Goal: Task Accomplishment & Management: Use online tool/utility

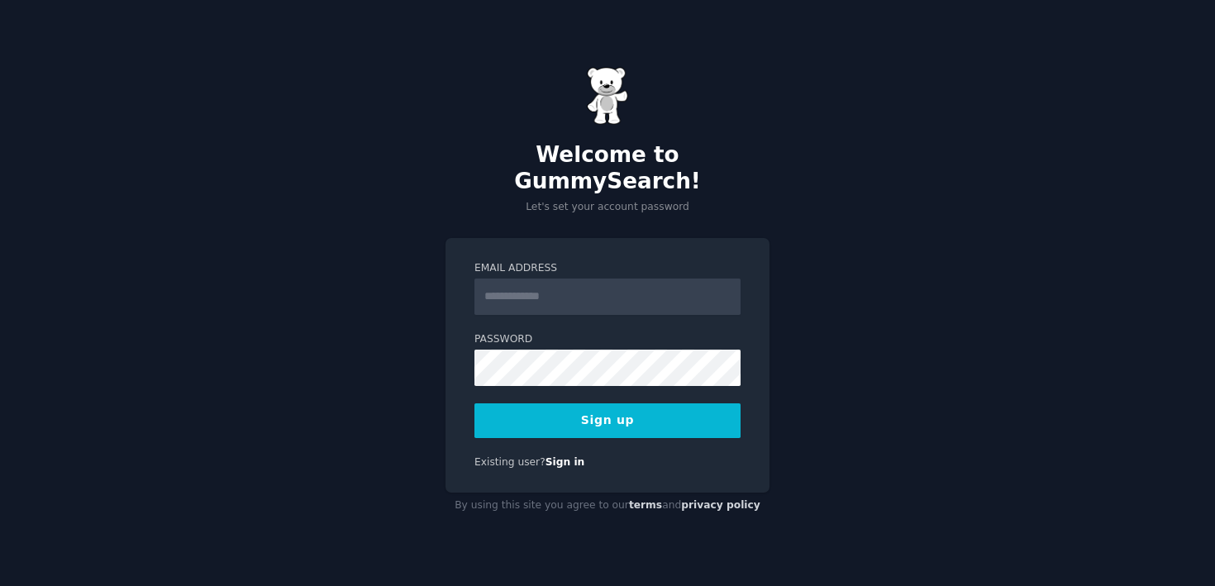
click at [626, 288] on input "Email Address" at bounding box center [608, 297] width 266 height 36
type input "**********"
click at [656, 404] on button "Sign up" at bounding box center [608, 420] width 266 height 35
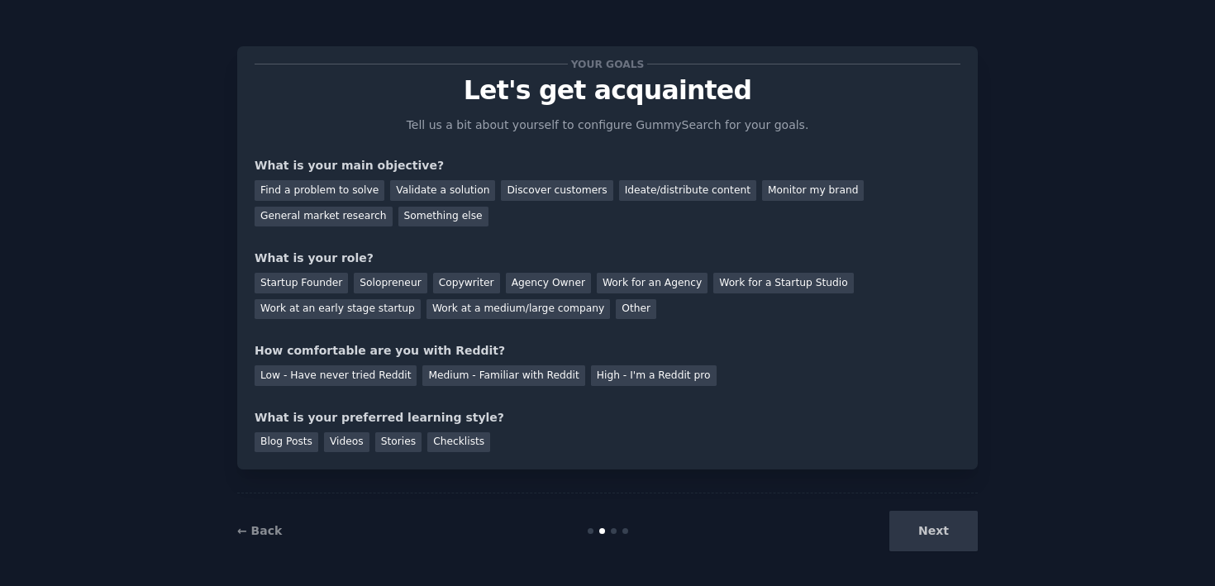
click at [913, 523] on div "Next" at bounding box center [854, 531] width 247 height 41
click at [347, 197] on div "Find a problem to solve" at bounding box center [320, 190] width 130 height 21
click at [405, 191] on div "Validate a solution" at bounding box center [442, 190] width 105 height 21
click at [360, 192] on div "Find a problem to solve" at bounding box center [320, 190] width 130 height 21
click at [393, 281] on div "Solopreneur" at bounding box center [390, 283] width 73 height 21
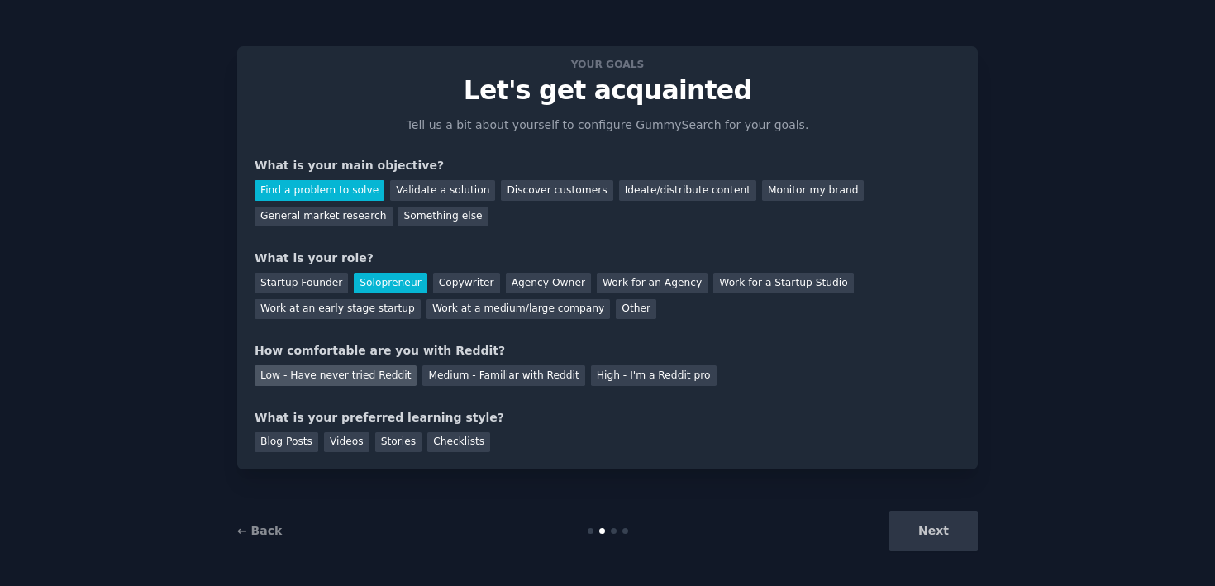
click at [346, 370] on div "Low - Have never tried Reddit" at bounding box center [336, 375] width 162 height 21
click at [327, 442] on div "Videos" at bounding box center [346, 442] width 45 height 21
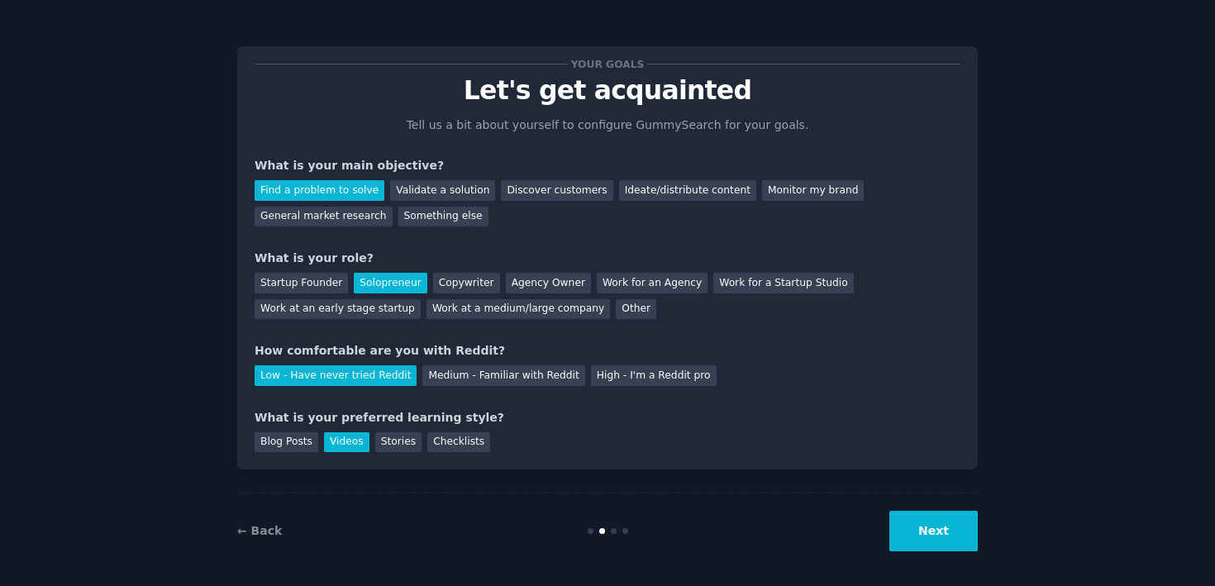
click at [931, 542] on button "Next" at bounding box center [934, 531] width 88 height 41
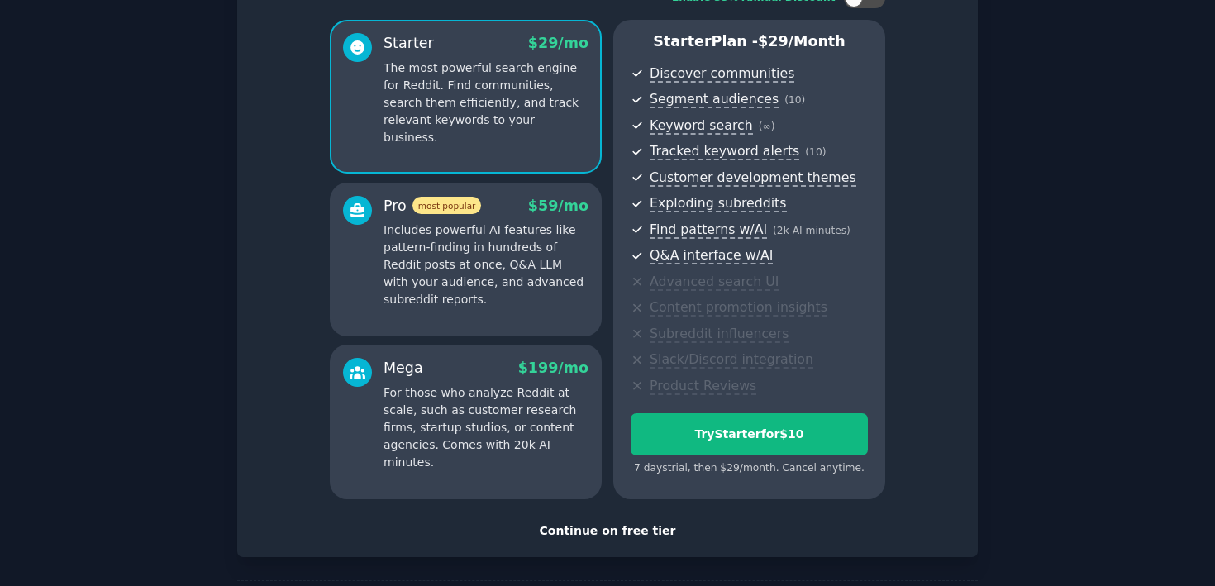
scroll to position [198, 0]
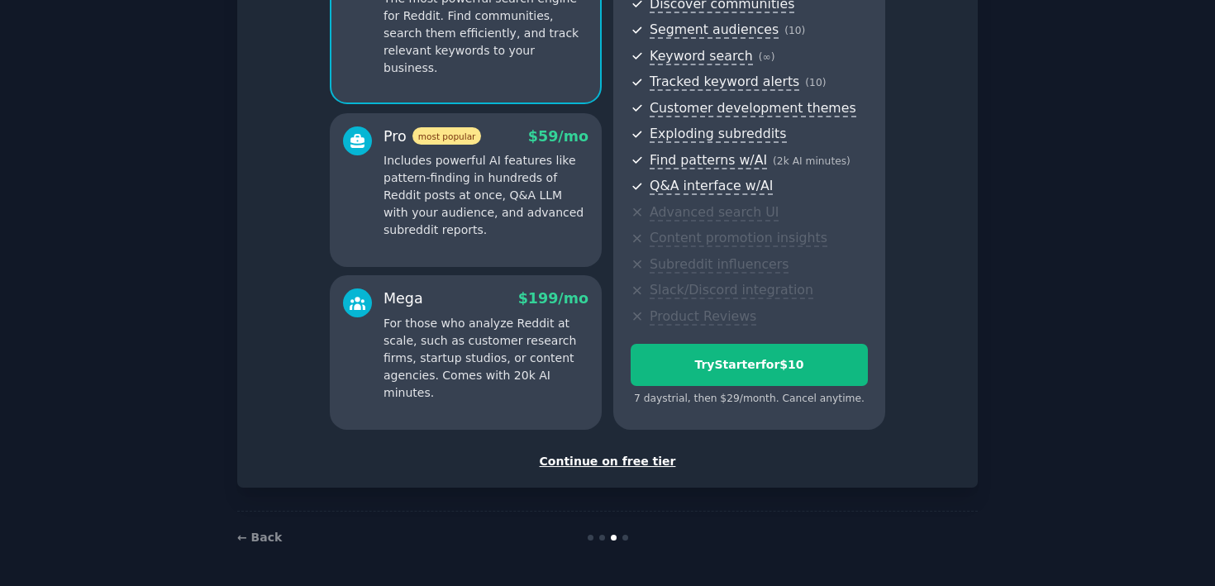
click at [656, 468] on div "Continue on free tier" at bounding box center [608, 461] width 706 height 17
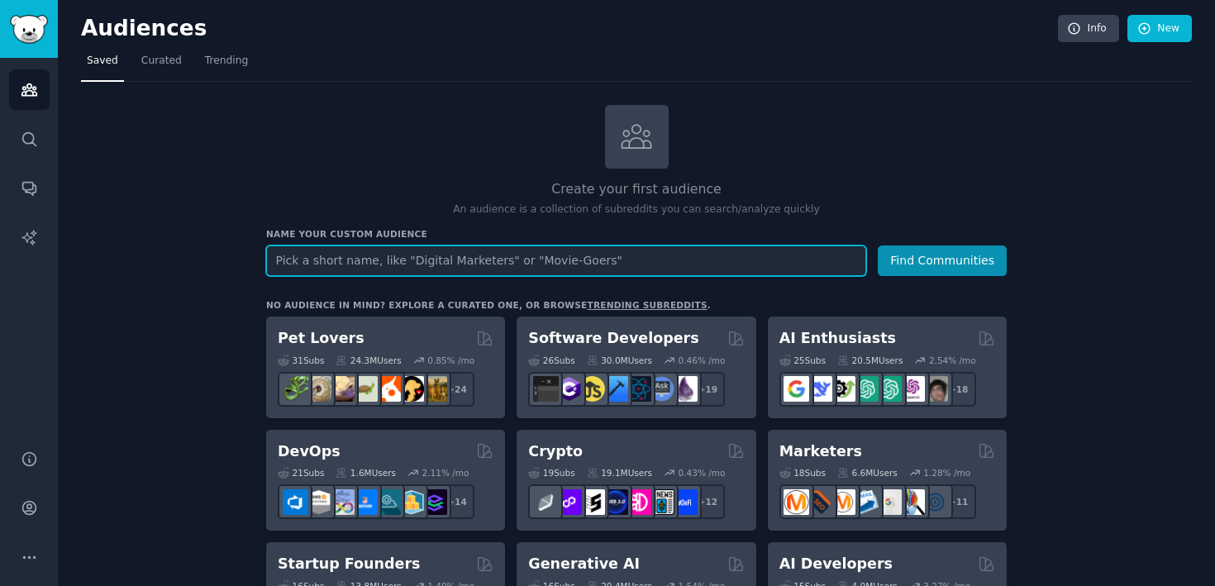
click at [786, 268] on input "text" at bounding box center [566, 261] width 600 height 31
type input "creator"
click at [878, 246] on button "Find Communities" at bounding box center [942, 261] width 129 height 31
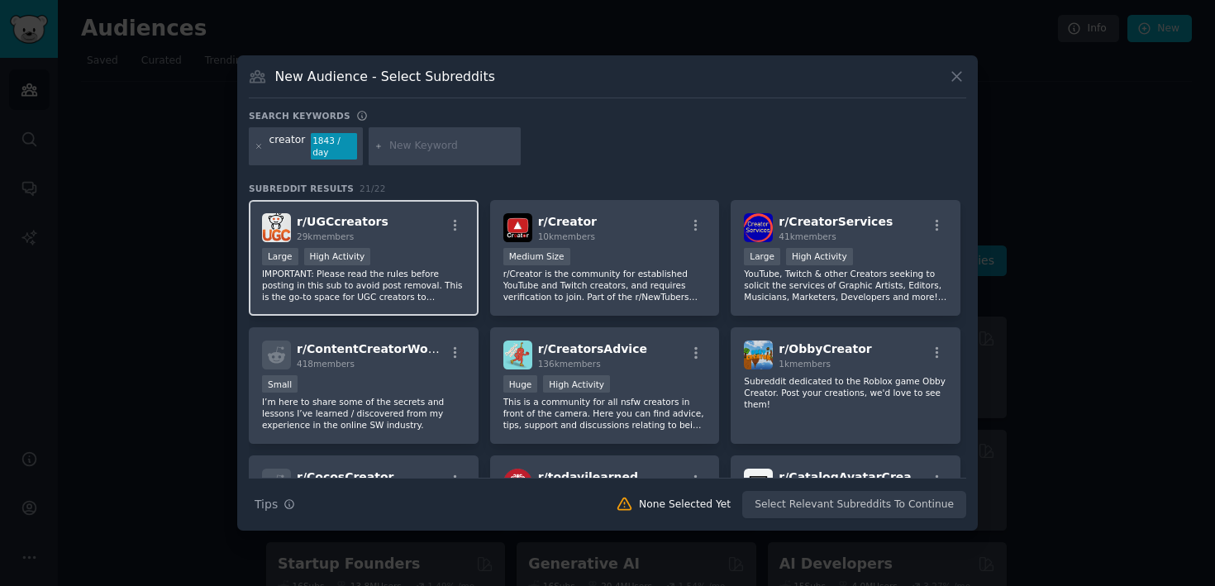
click at [442, 246] on div "r/ UGCcreators 29k members Large High Activity IMPORTANT: Please read the rules…" at bounding box center [364, 258] width 230 height 117
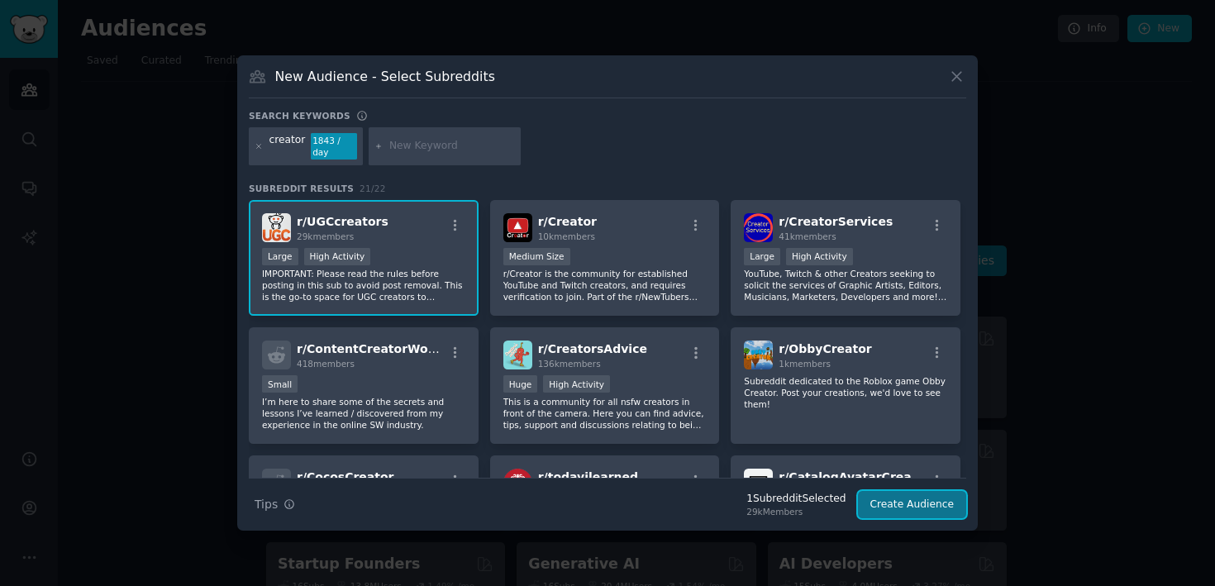
click at [915, 499] on button "Create Audience" at bounding box center [912, 505] width 109 height 28
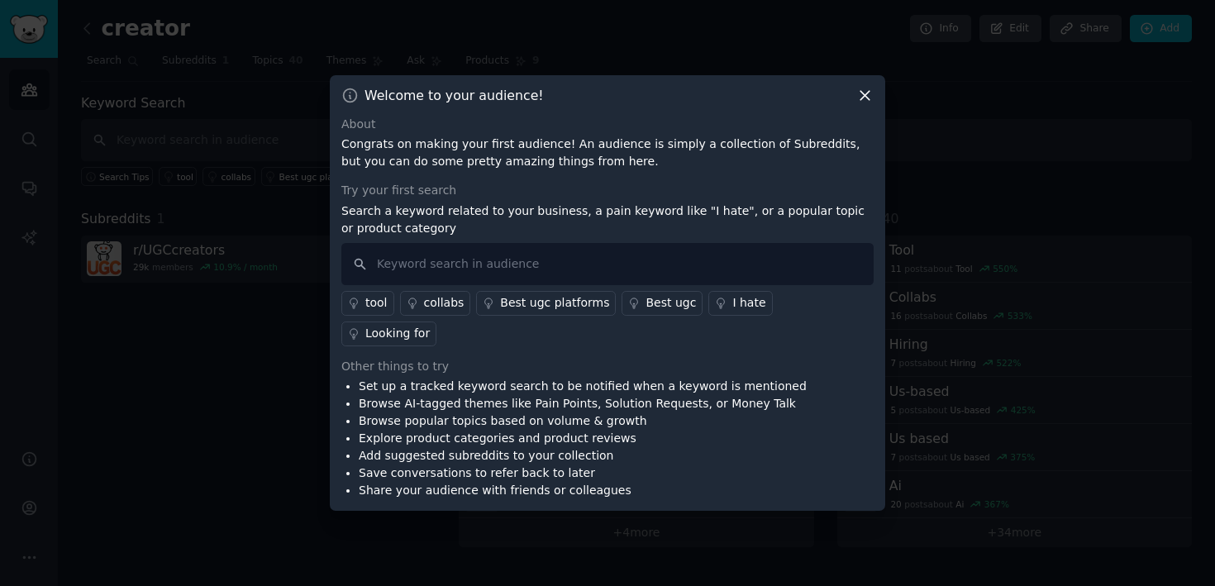
click at [863, 100] on icon at bounding box center [865, 95] width 9 height 9
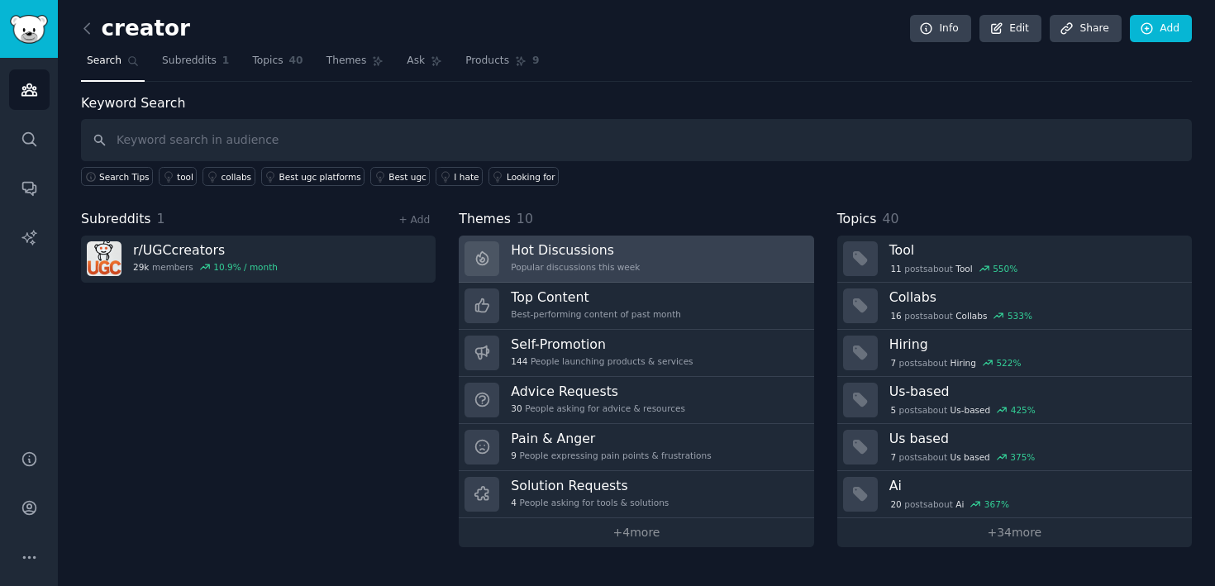
click at [666, 255] on link "Hot Discussions Popular discussions this week" at bounding box center [636, 259] width 355 height 47
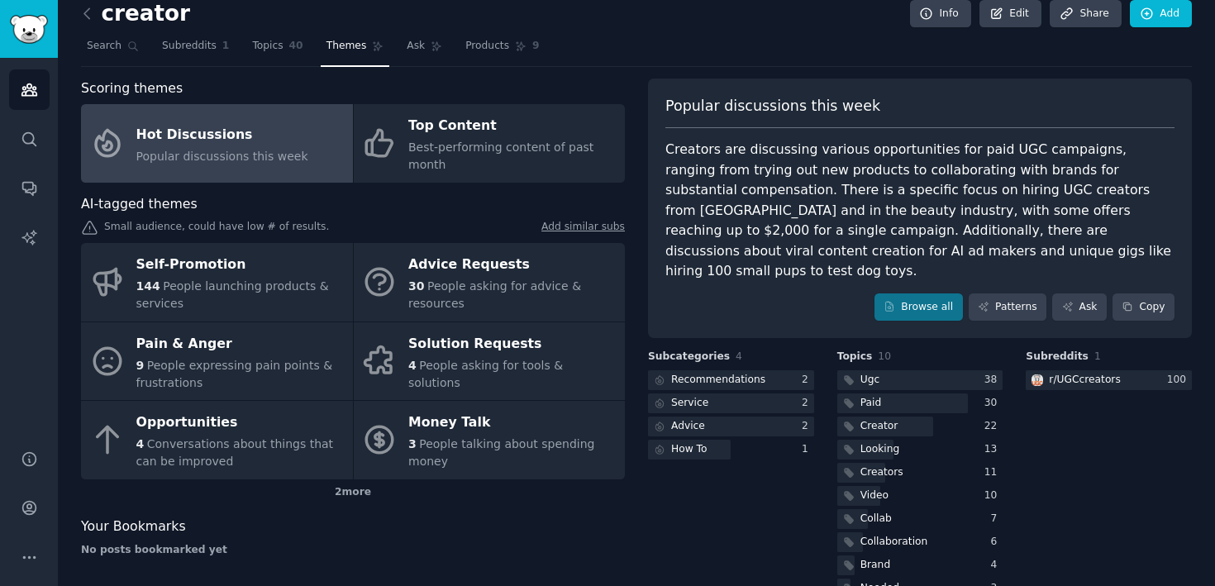
scroll to position [16, 0]
click at [905, 295] on link "Browse all" at bounding box center [919, 307] width 88 height 28
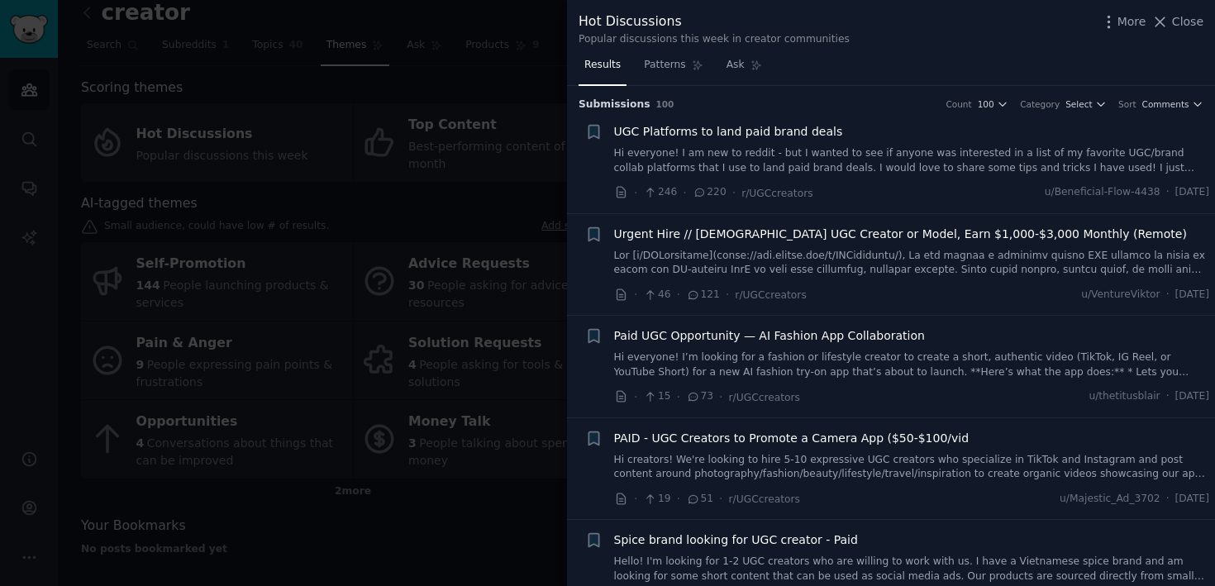
click at [822, 161] on link "Hi everyone! I am new to reddit - but I wanted to see if anyone was interested …" at bounding box center [912, 160] width 596 height 29
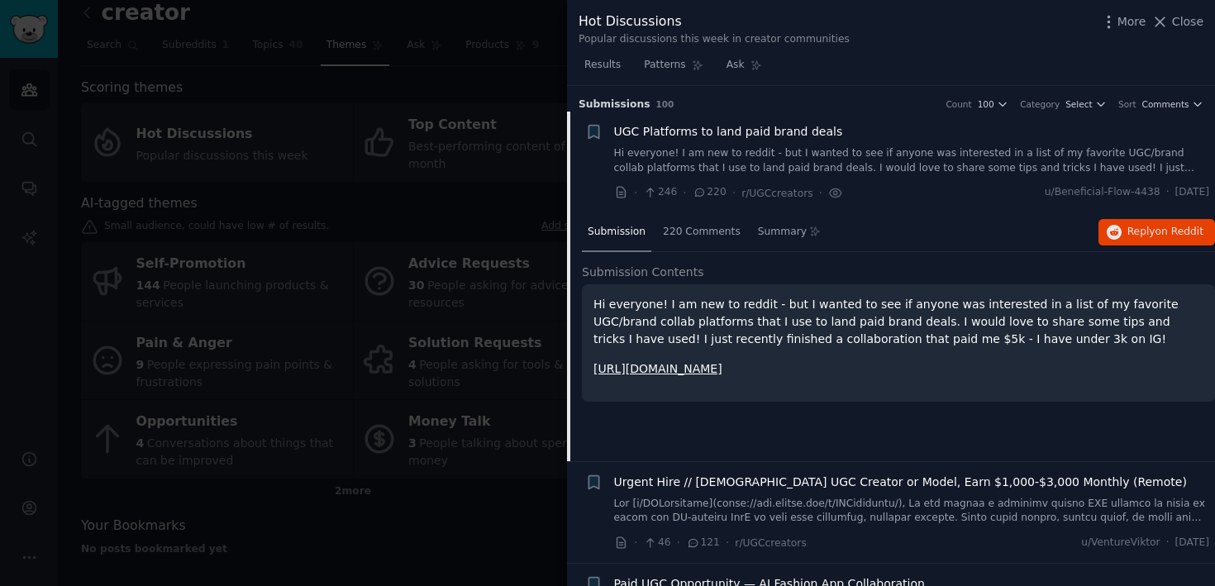
scroll to position [26, 0]
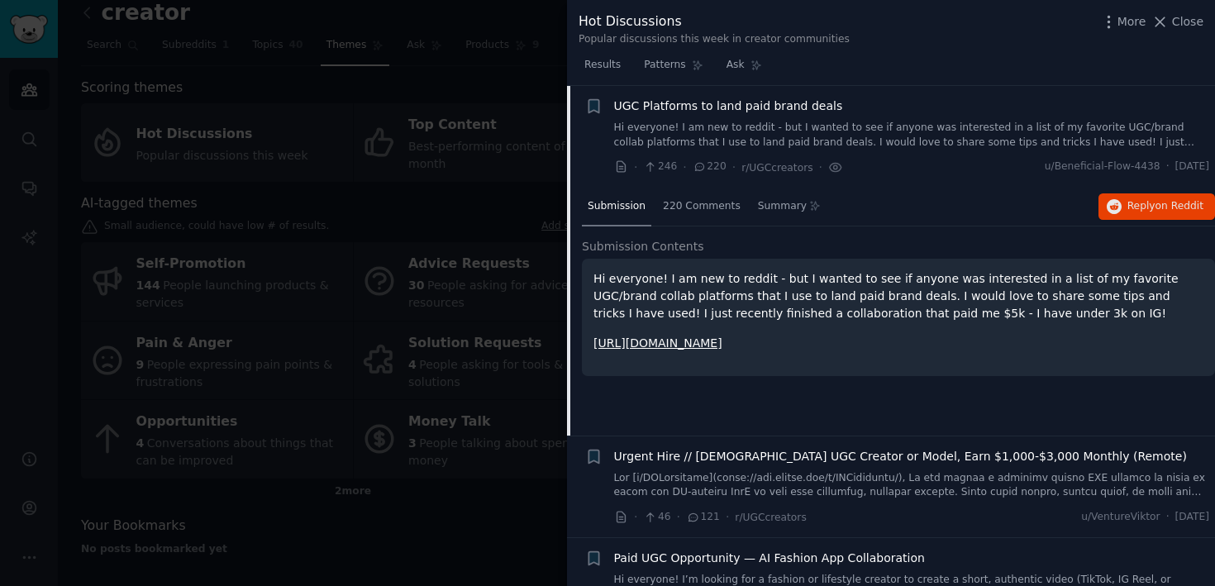
click at [723, 346] on link "[URL][DOMAIN_NAME]" at bounding box center [658, 343] width 129 height 13
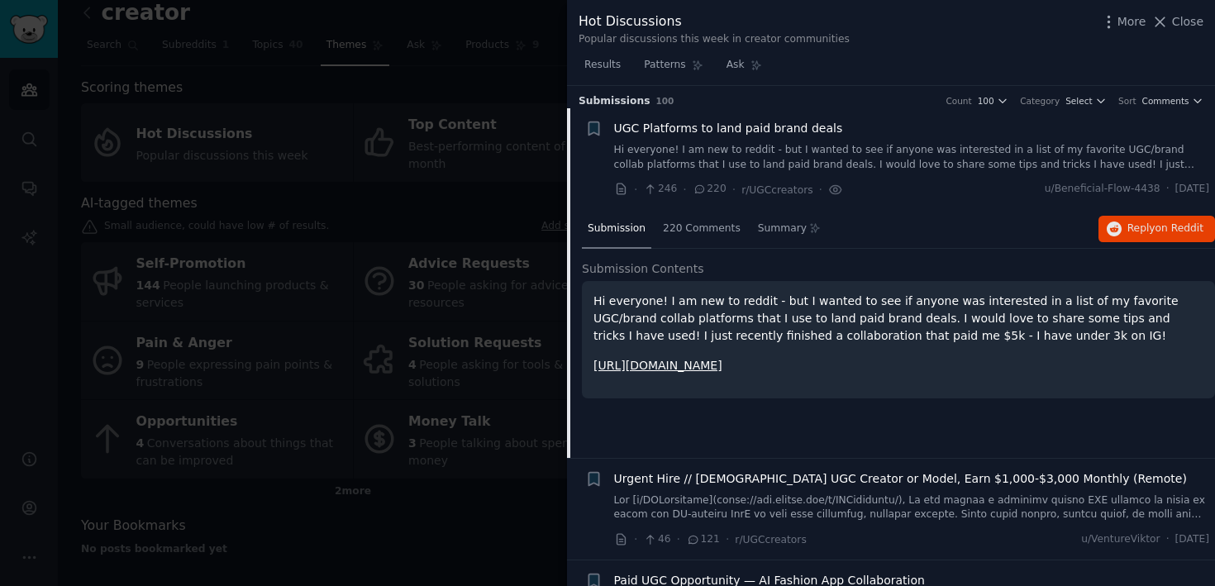
scroll to position [0, 0]
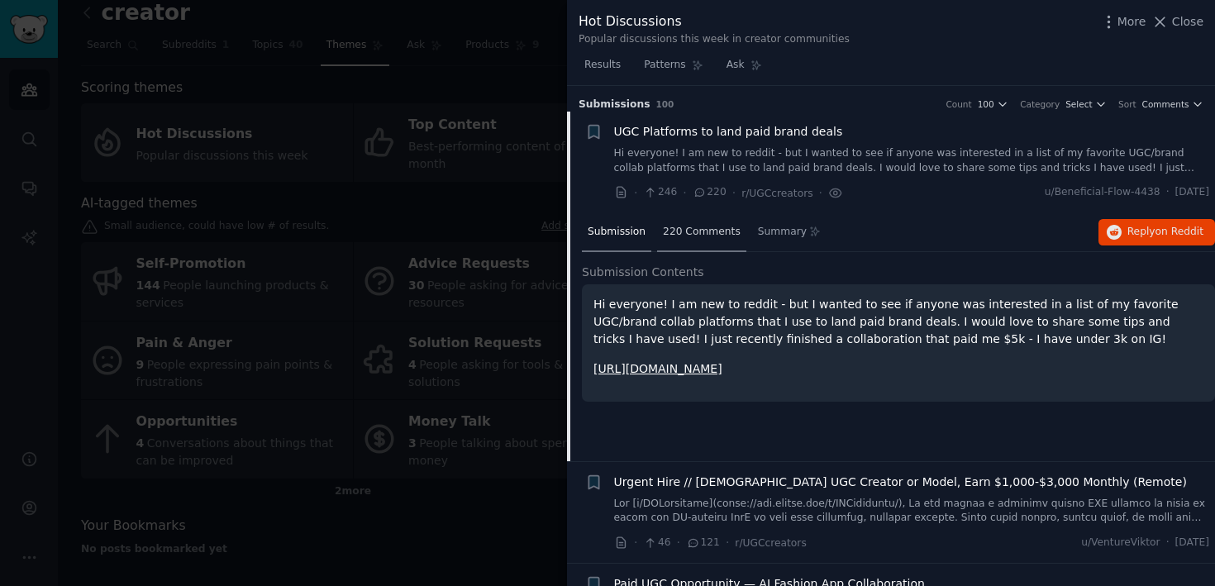
click at [685, 229] on span "220 Comments" at bounding box center [702, 232] width 78 height 15
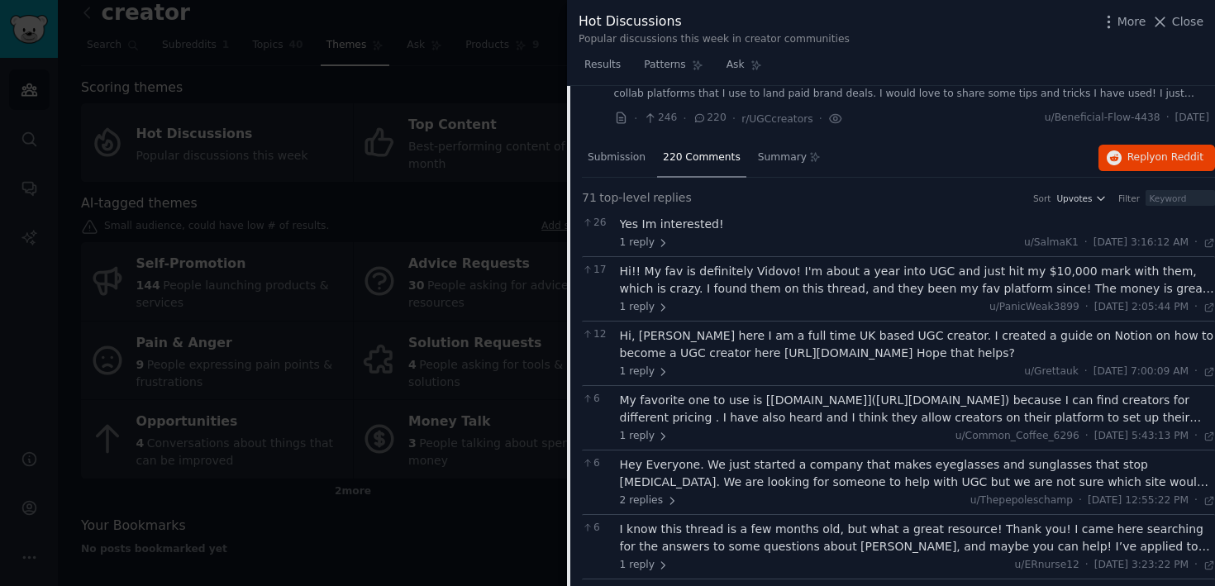
scroll to position [75, 0]
click at [836, 351] on div "Hi, [PERSON_NAME] here I am a full time UK based UGC creator. I created a guide…" at bounding box center [918, 344] width 596 height 35
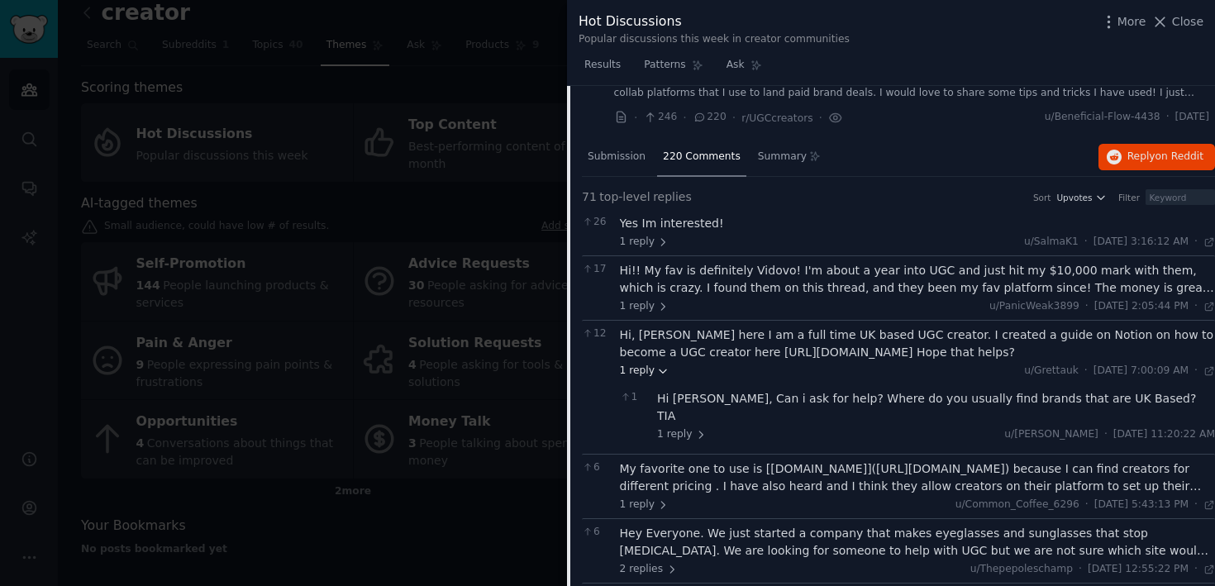
click at [640, 379] on span "1 reply" at bounding box center [645, 371] width 50 height 15
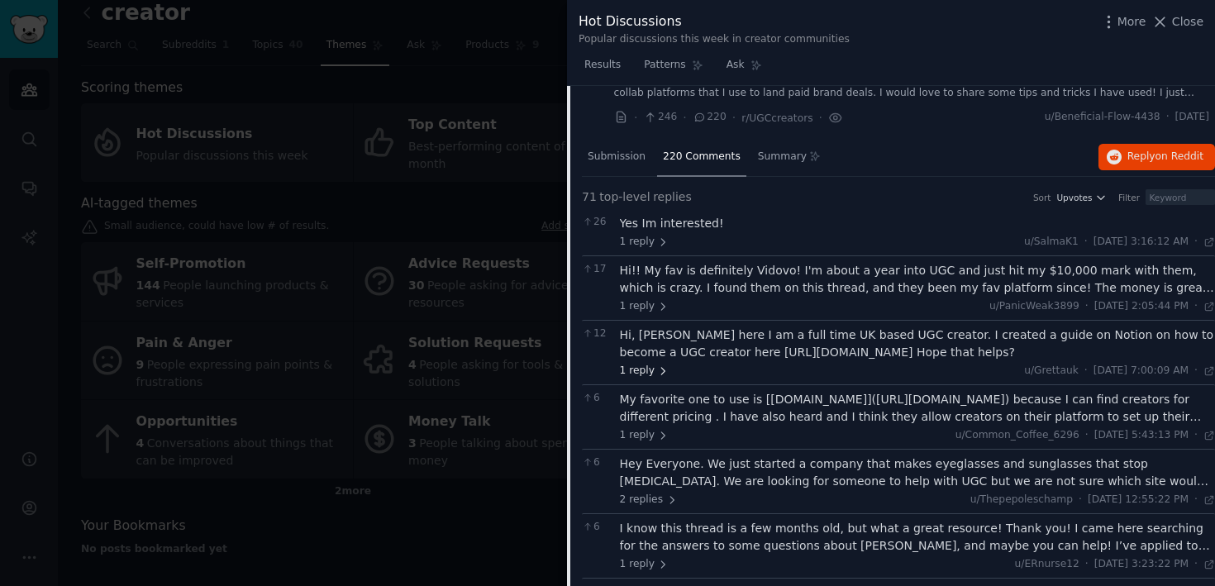
click at [640, 379] on span "1 reply" at bounding box center [645, 371] width 50 height 15
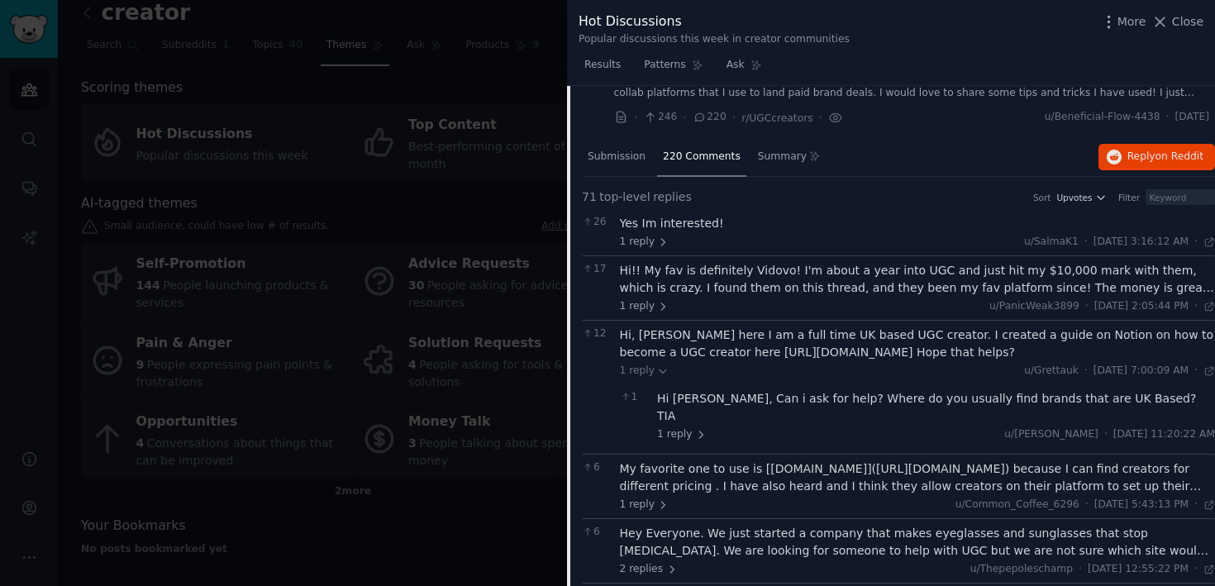
drag, startPoint x: 688, startPoint y: 353, endPoint x: 869, endPoint y: 369, distance: 181.7
click at [869, 361] on div "Hi, [PERSON_NAME] here I am a full time UK based UGC creator. I created a guide…" at bounding box center [918, 344] width 596 height 35
copy div "[URL][DOMAIN_NAME]"
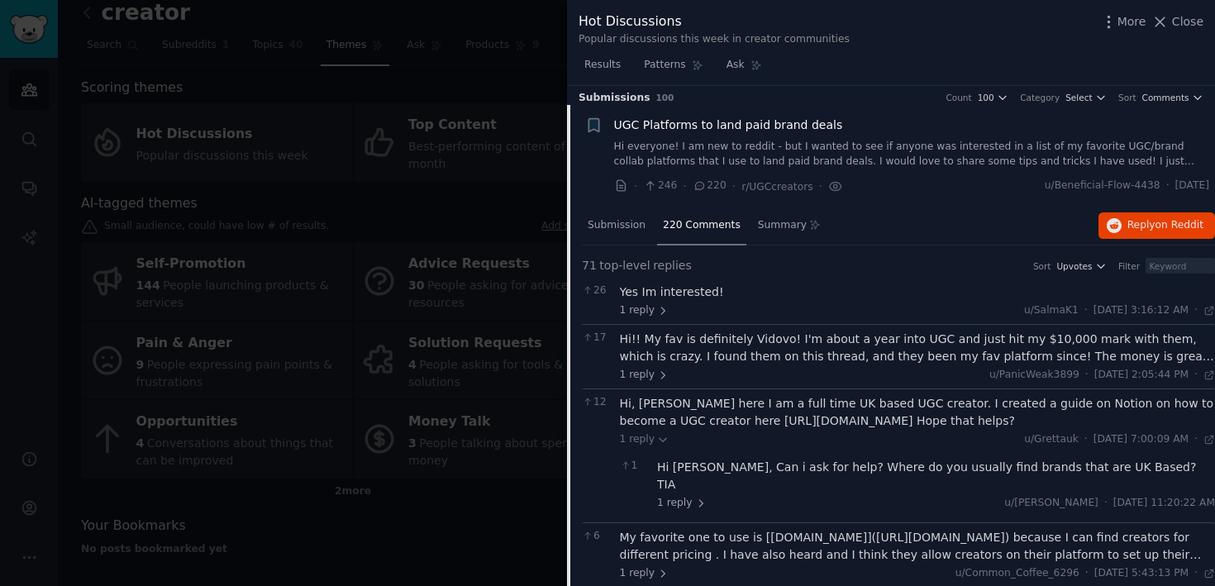
scroll to position [0, 0]
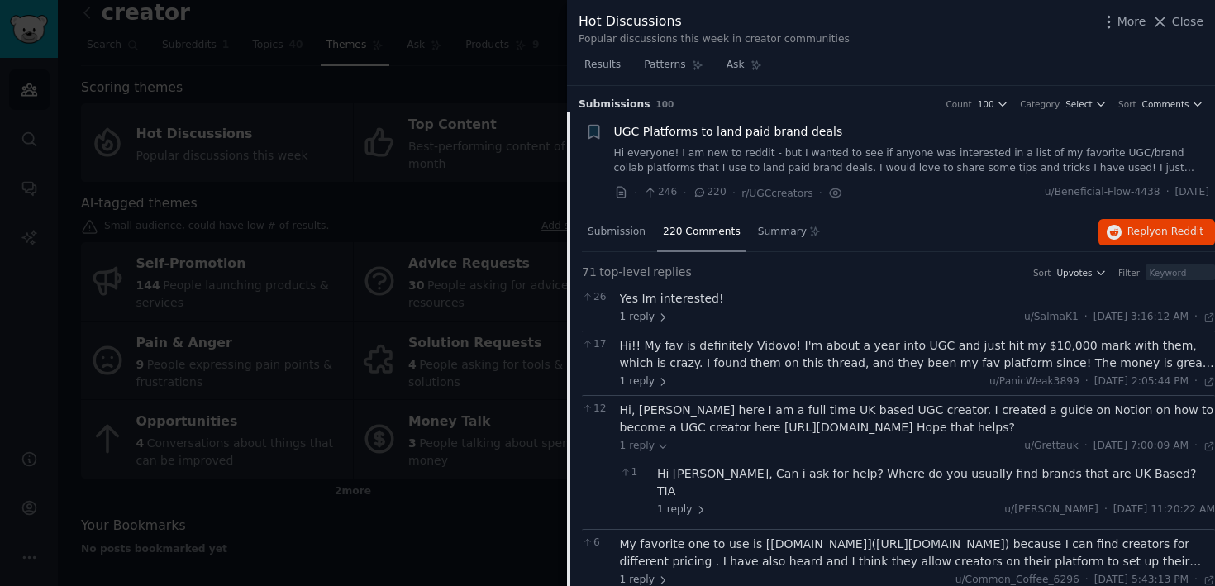
click at [402, 106] on div at bounding box center [607, 293] width 1215 height 586
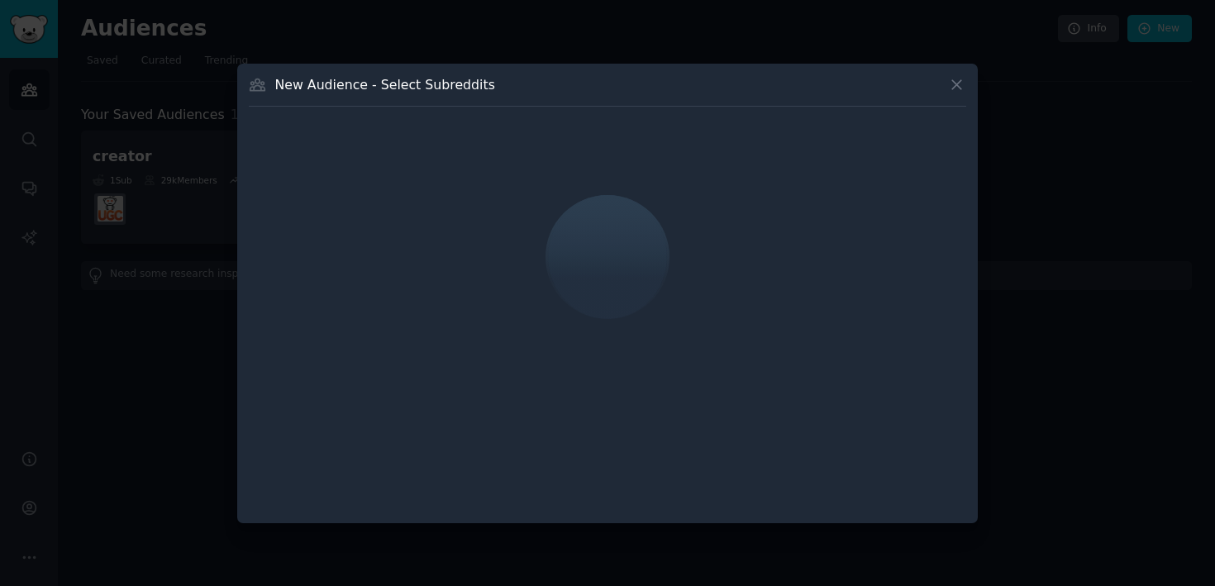
click at [146, 291] on div at bounding box center [607, 293] width 1215 height 586
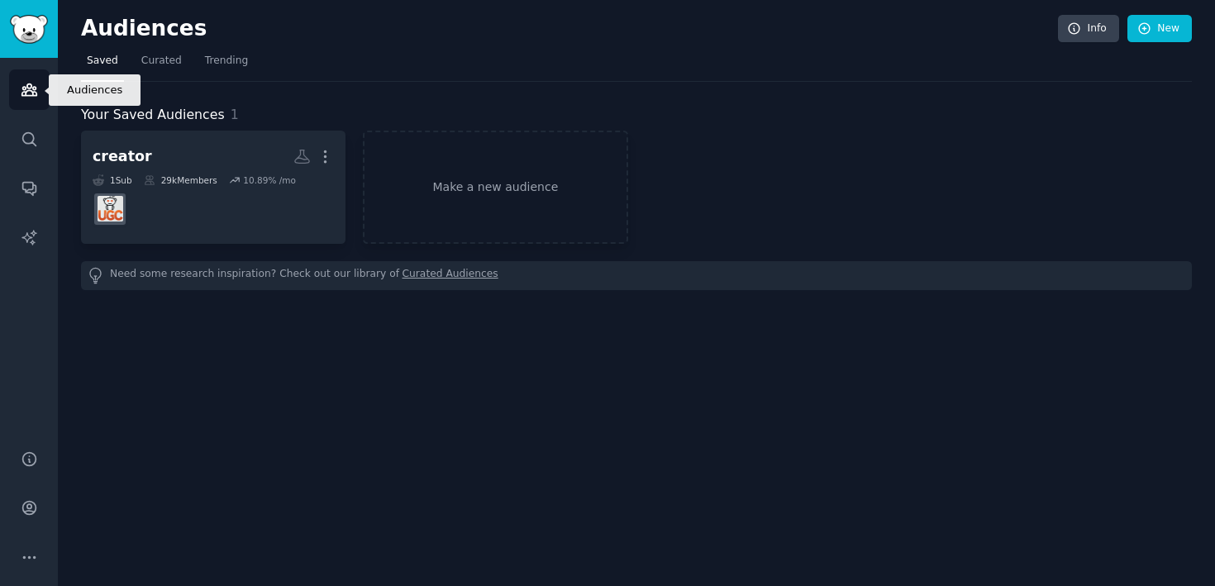
click at [22, 99] on link "Audiences" at bounding box center [29, 89] width 41 height 41
click at [230, 59] on span "Trending" at bounding box center [226, 61] width 43 height 15
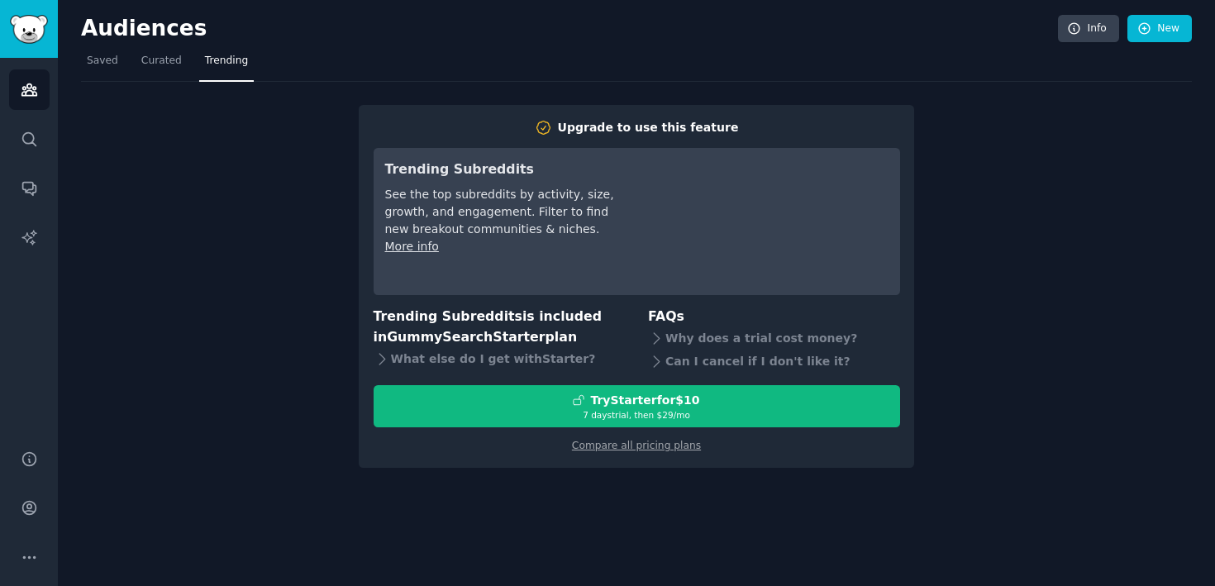
click at [634, 484] on div "Audiences Info New Saved Curated Trending Upgrade to use this feature Trending …" at bounding box center [637, 293] width 1158 height 586
click at [113, 57] on span "Saved" at bounding box center [102, 61] width 31 height 15
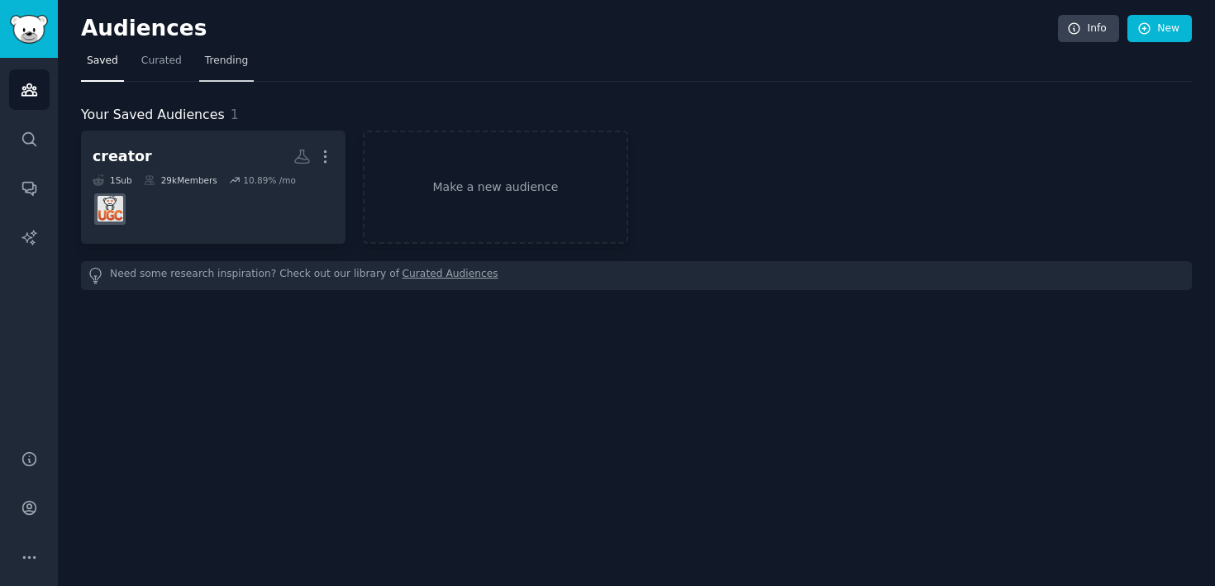
click at [245, 69] on link "Trending" at bounding box center [226, 65] width 55 height 34
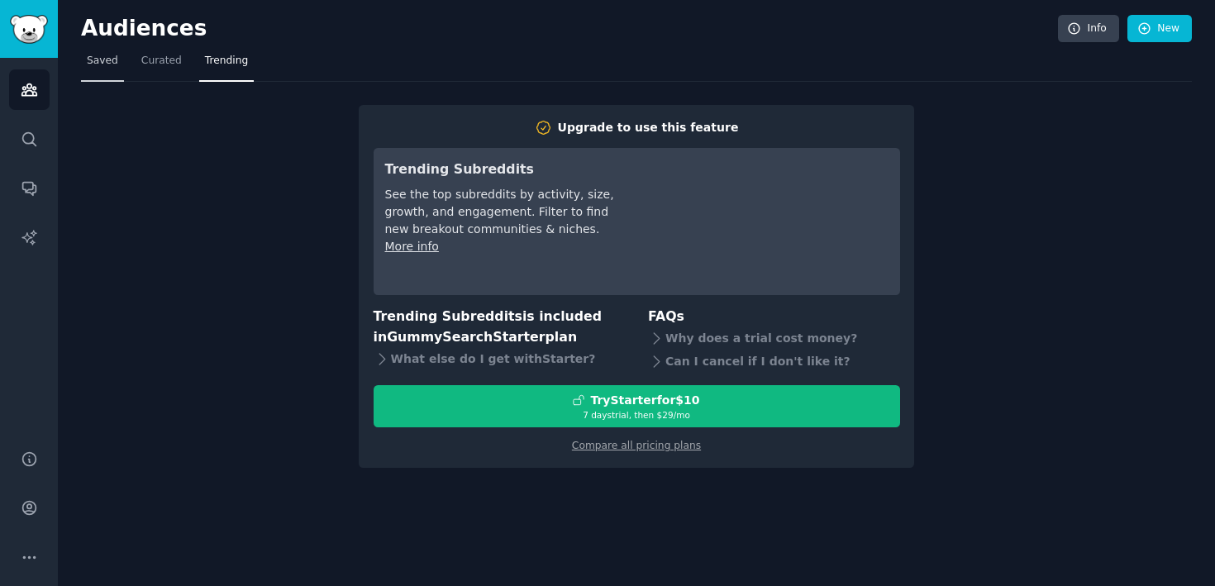
click at [107, 71] on link "Saved" at bounding box center [102, 65] width 43 height 34
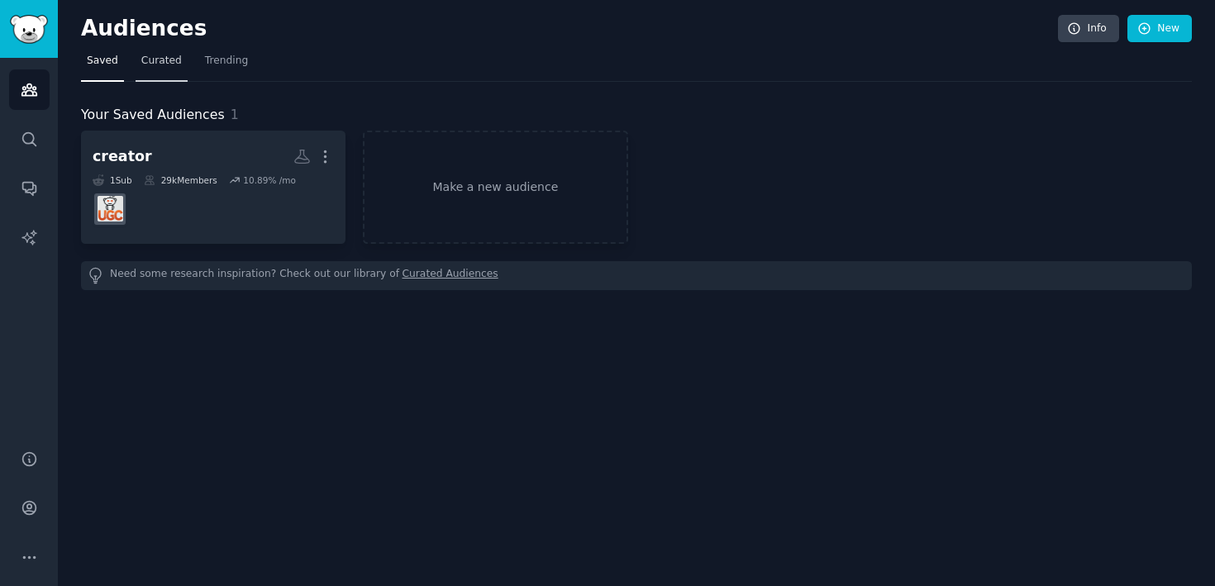
click at [137, 71] on link "Curated" at bounding box center [162, 65] width 52 height 34
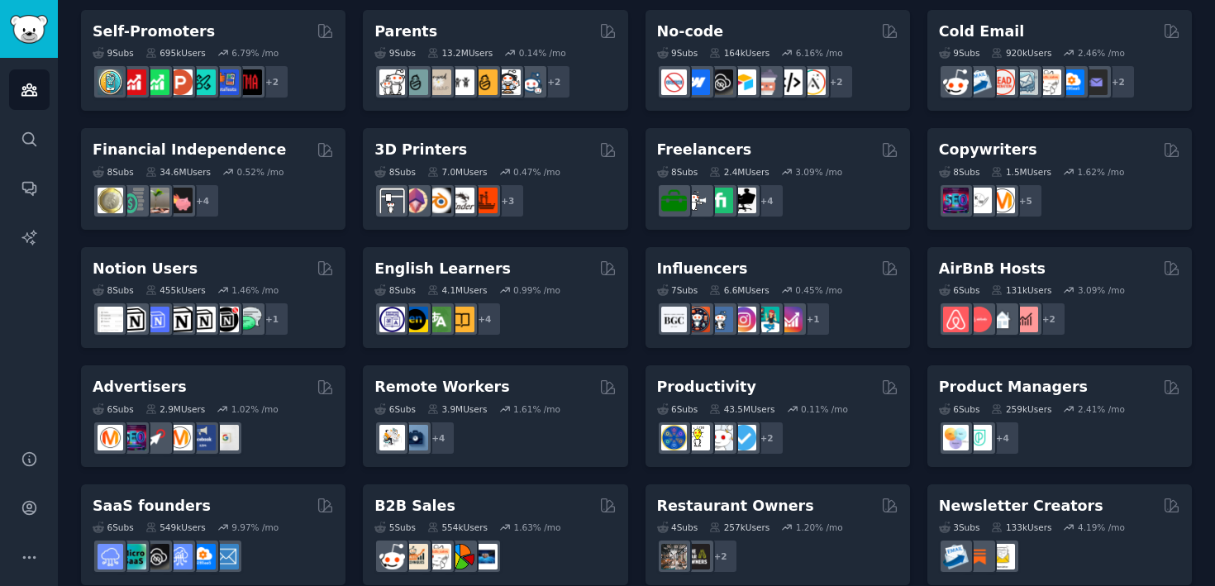
scroll to position [737, 0]
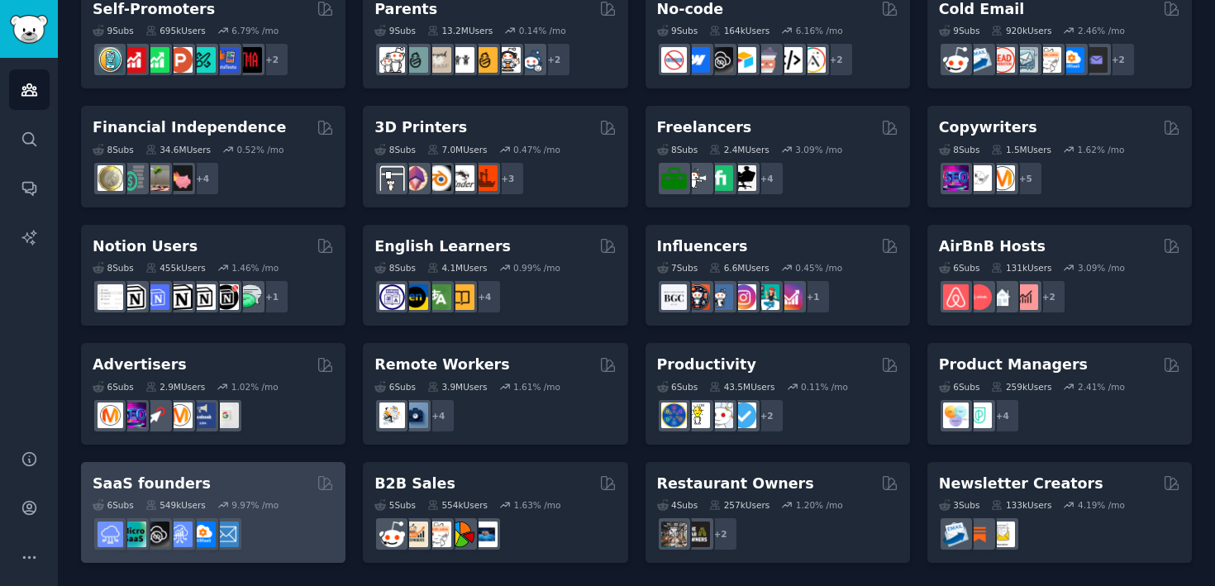
click at [198, 484] on div "SaaS founders" at bounding box center [213, 484] width 241 height 21
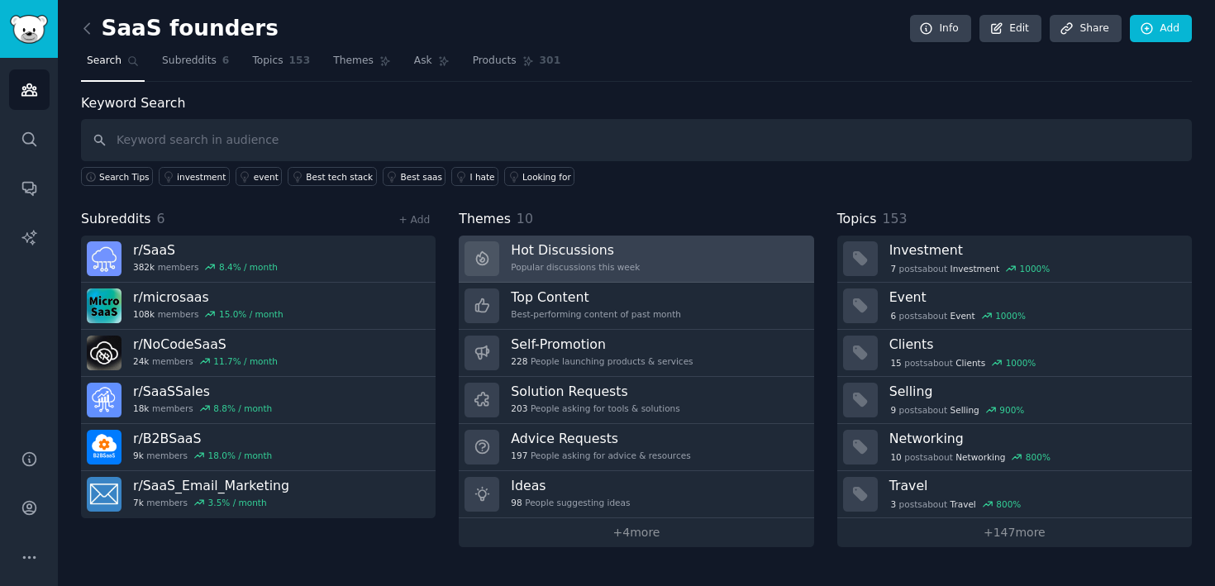
click at [531, 263] on div "Popular discussions this week" at bounding box center [575, 267] width 129 height 12
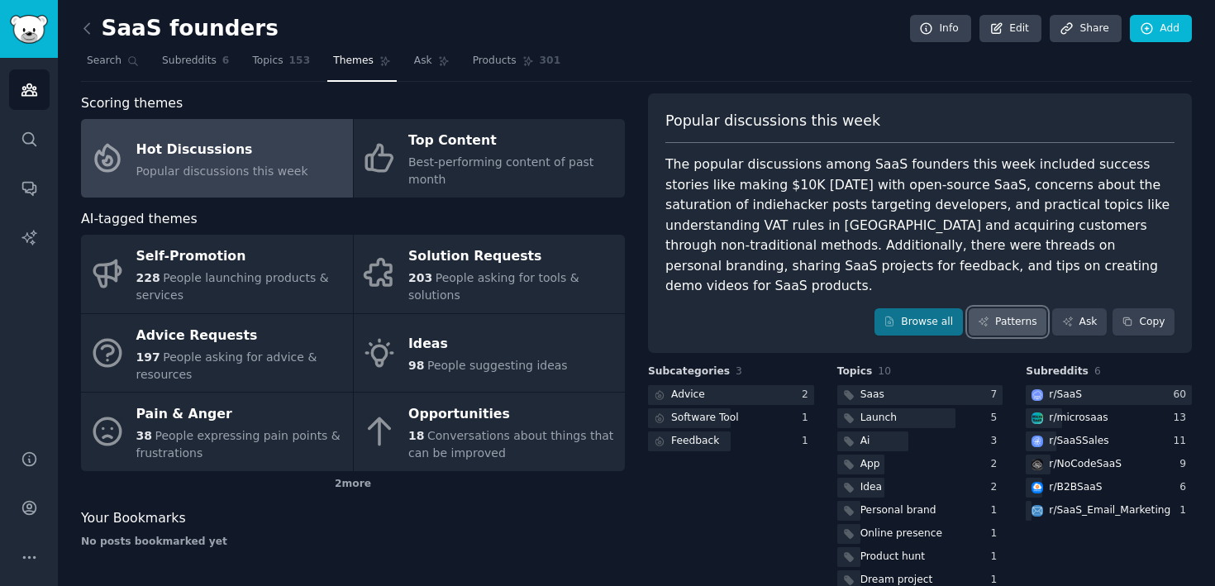
click at [981, 309] on link "Patterns" at bounding box center [1008, 322] width 78 height 28
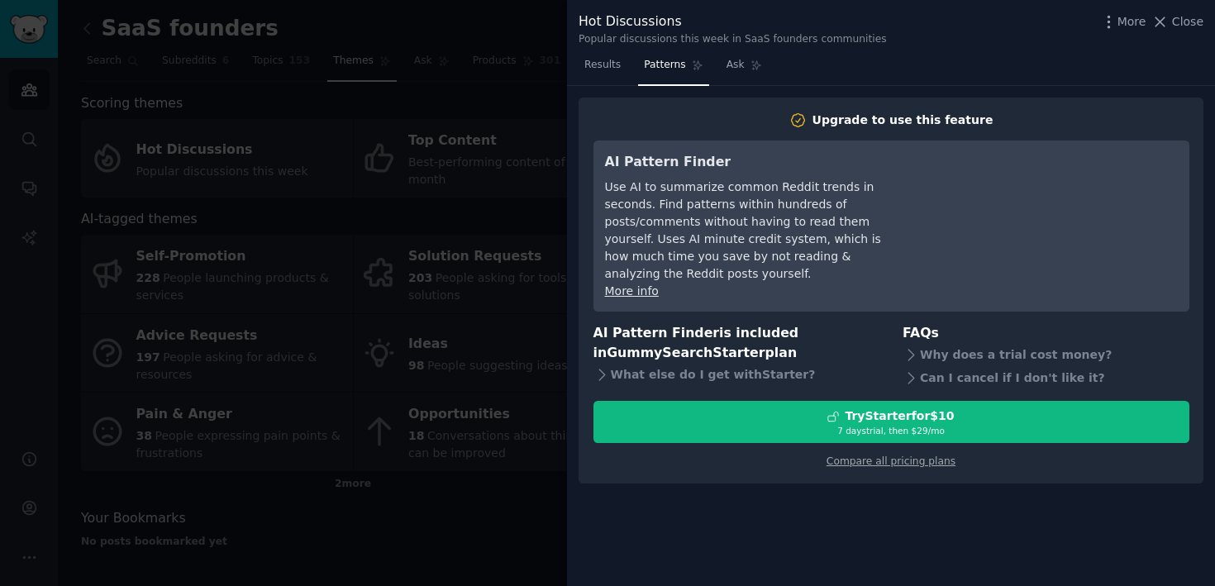
click at [473, 320] on div at bounding box center [607, 293] width 1215 height 586
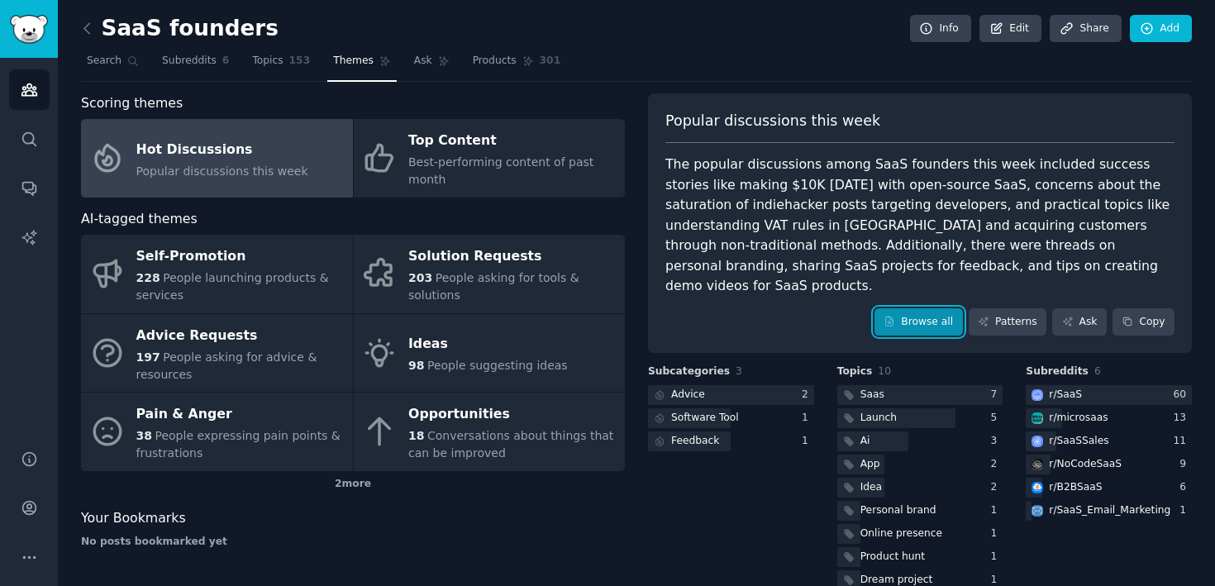
click at [899, 308] on link "Browse all" at bounding box center [919, 322] width 88 height 28
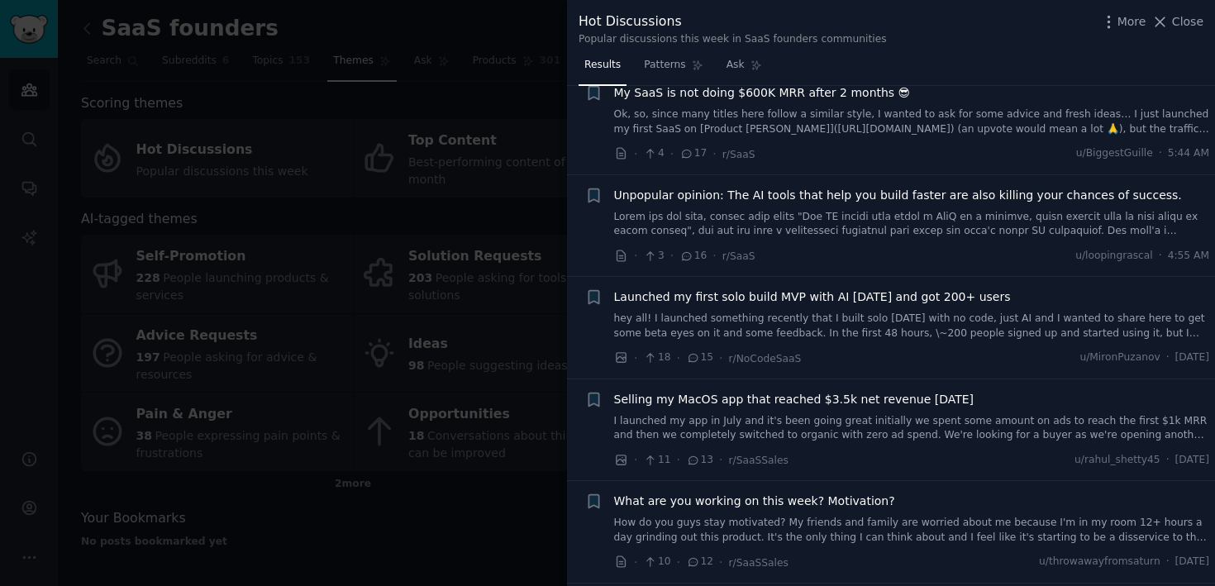
scroll to position [1099, 0]
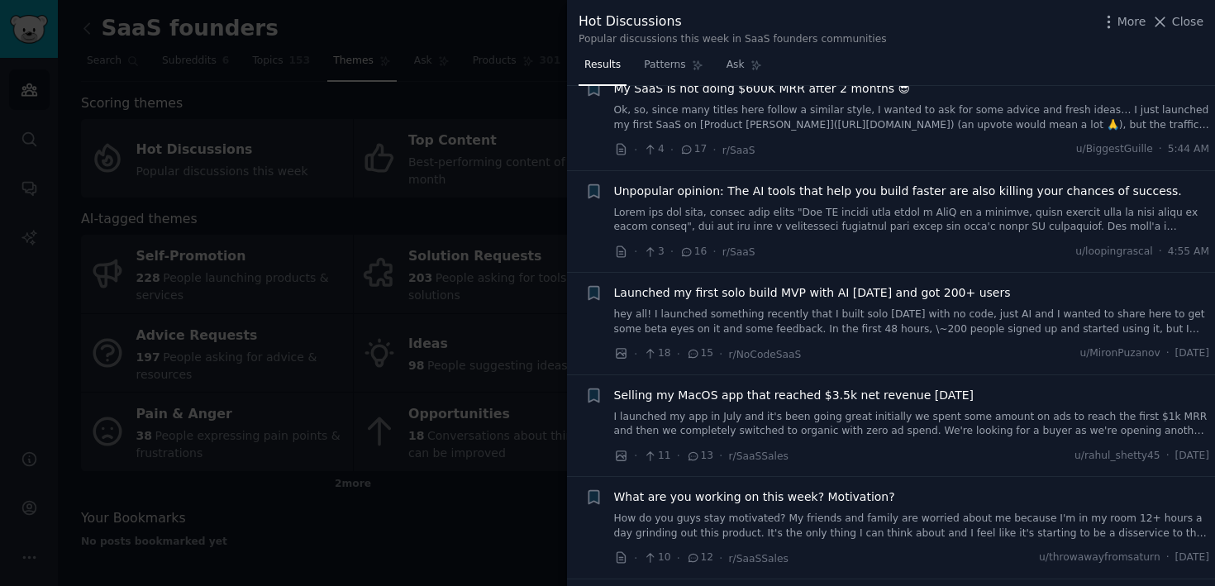
click at [699, 323] on link "hey all! I launched something recently that I built solo [DATE] with no code, j…" at bounding box center [912, 322] width 596 height 29
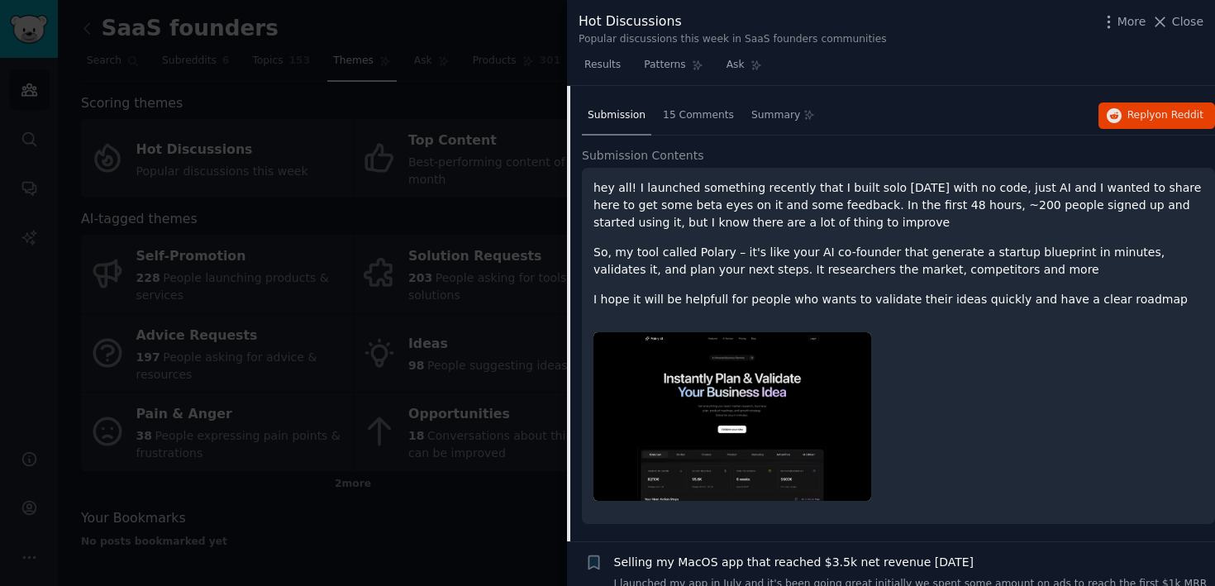
scroll to position [1291, 0]
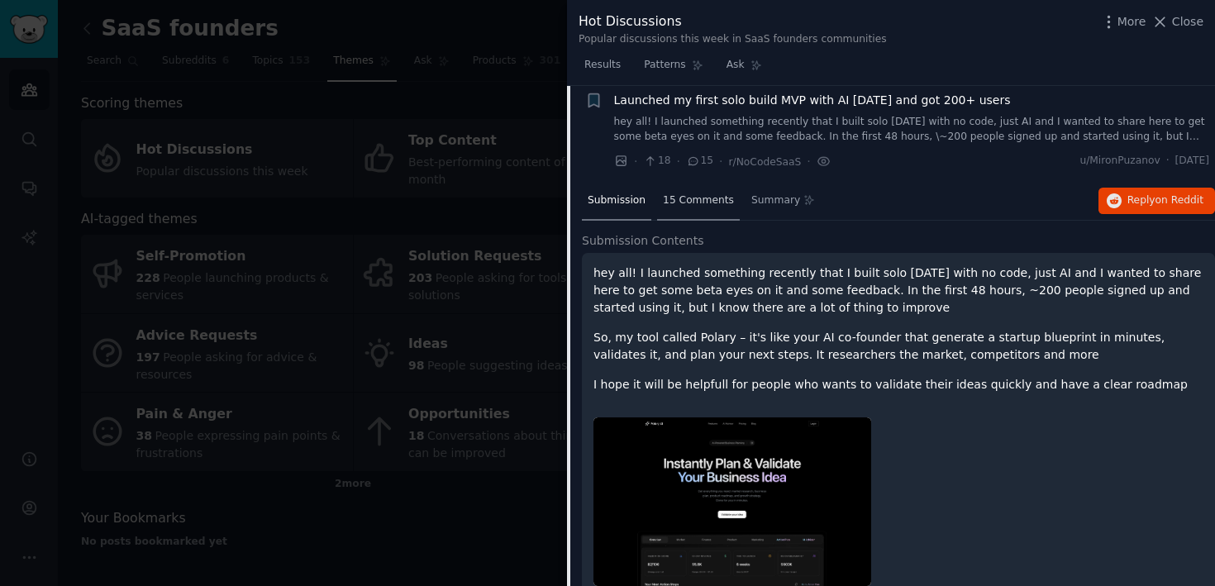
click at [695, 206] on span "15 Comments" at bounding box center [698, 200] width 71 height 15
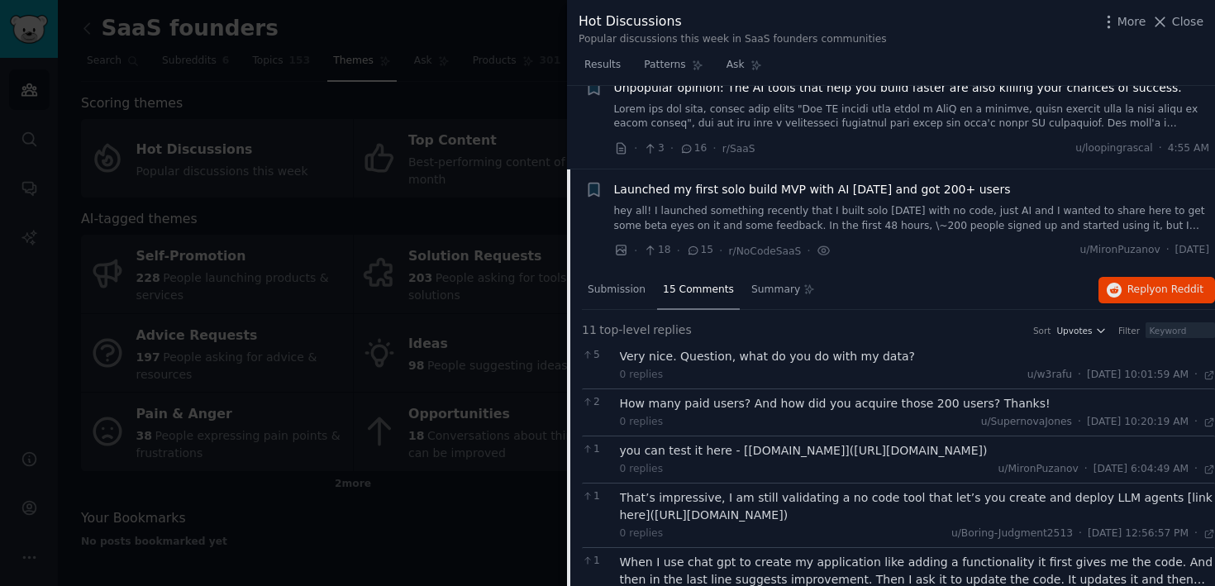
scroll to position [1215, 0]
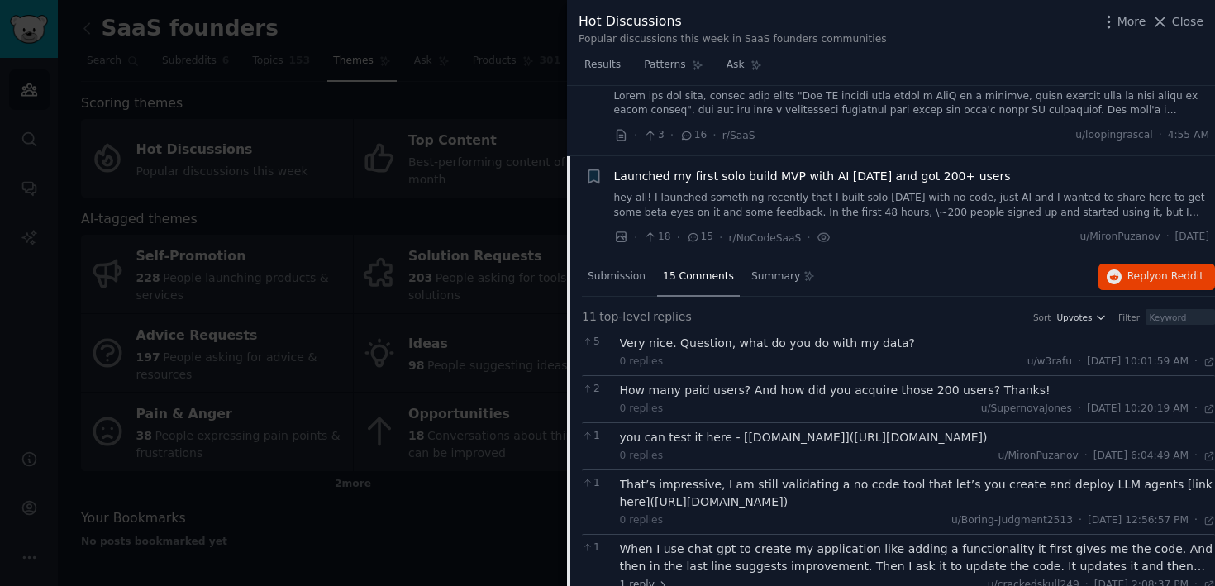
click at [714, 343] on div "Very nice. Question, what do you do with my data?" at bounding box center [918, 343] width 596 height 17
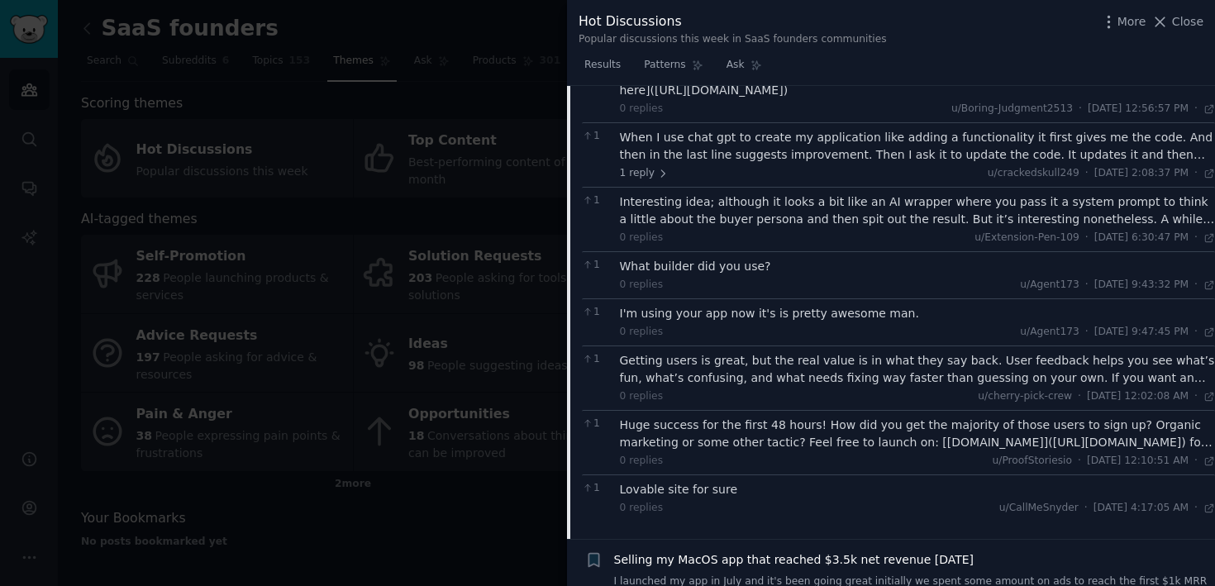
scroll to position [1625, 0]
click at [497, 317] on div at bounding box center [607, 293] width 1215 height 586
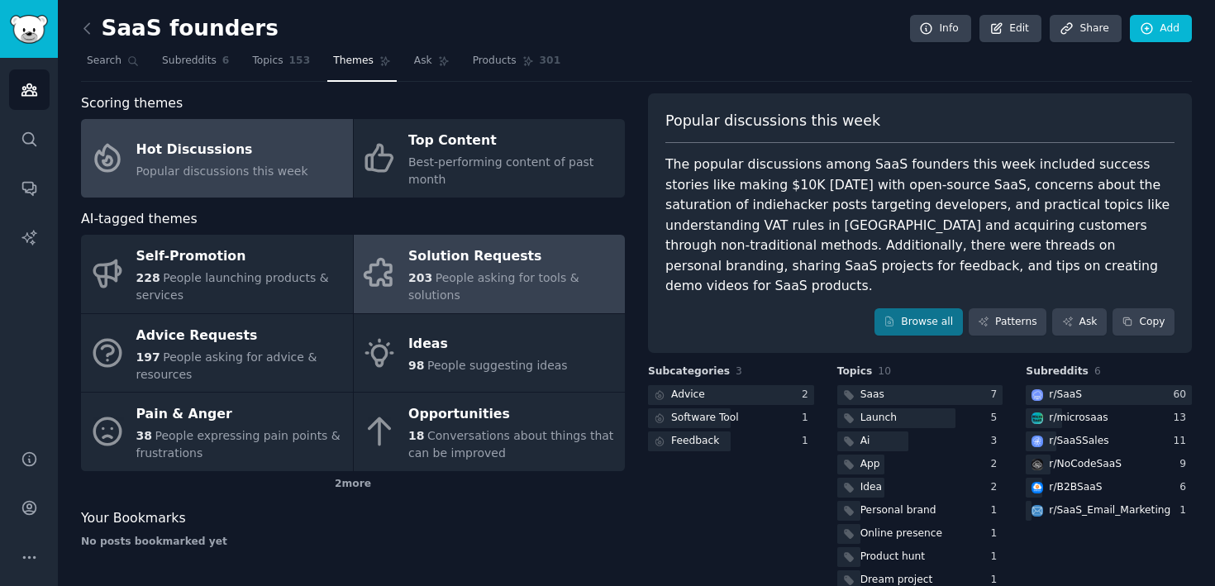
click at [537, 288] on div "203 People asking for tools & solutions" at bounding box center [512, 287] width 208 height 35
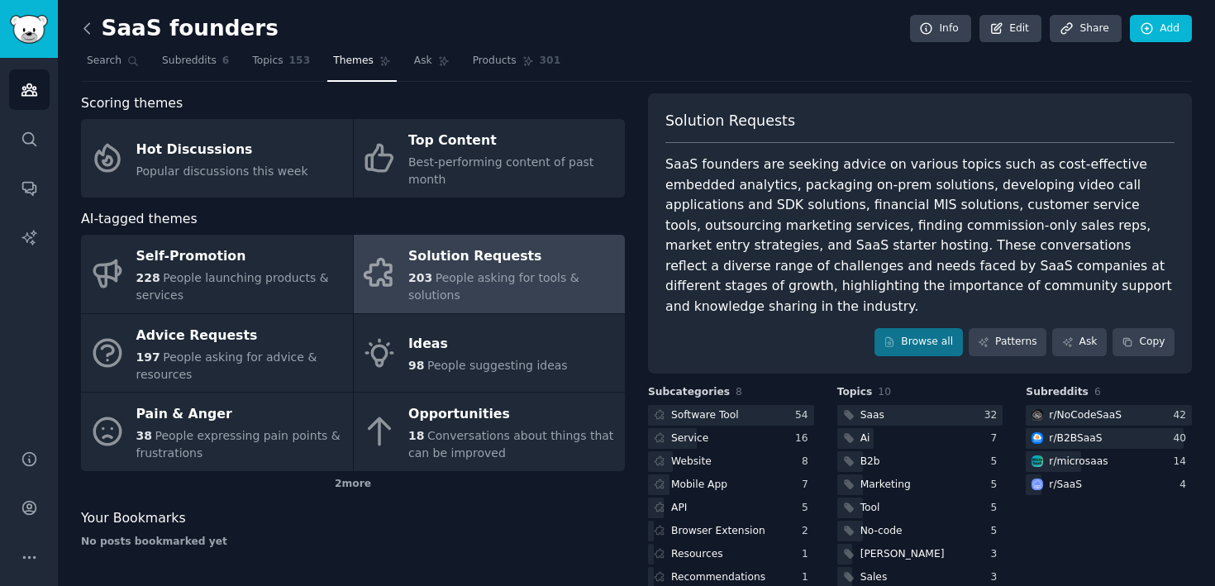
click at [92, 36] on icon at bounding box center [87, 28] width 17 height 17
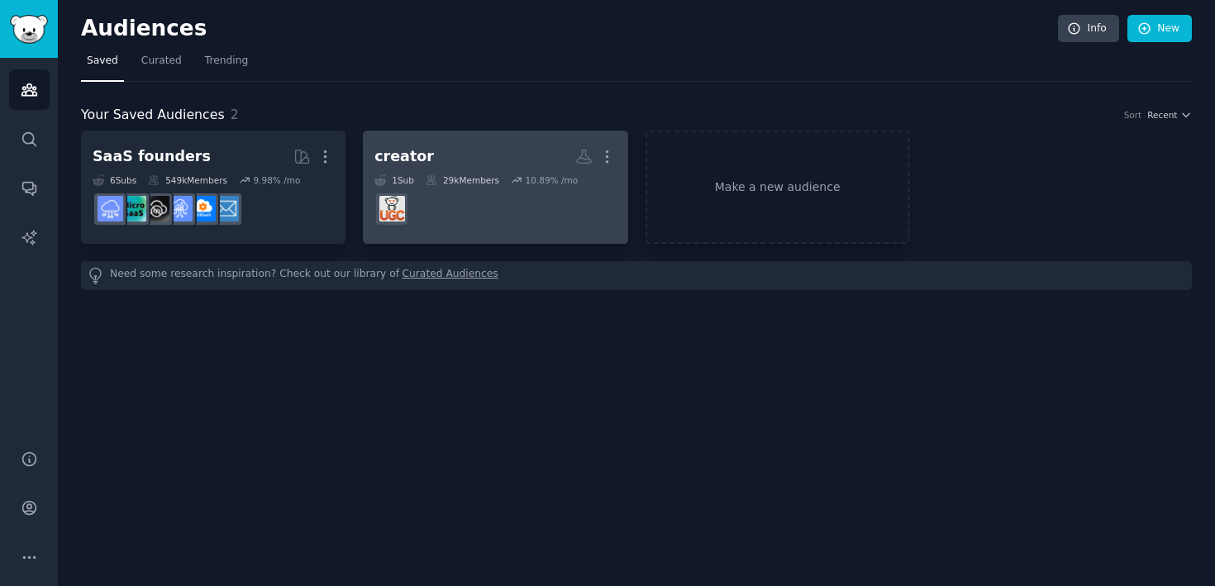
click at [463, 136] on link "creator More 1 Sub 29k Members 10.89 % /mo r/UGCcreators" at bounding box center [495, 187] width 265 height 113
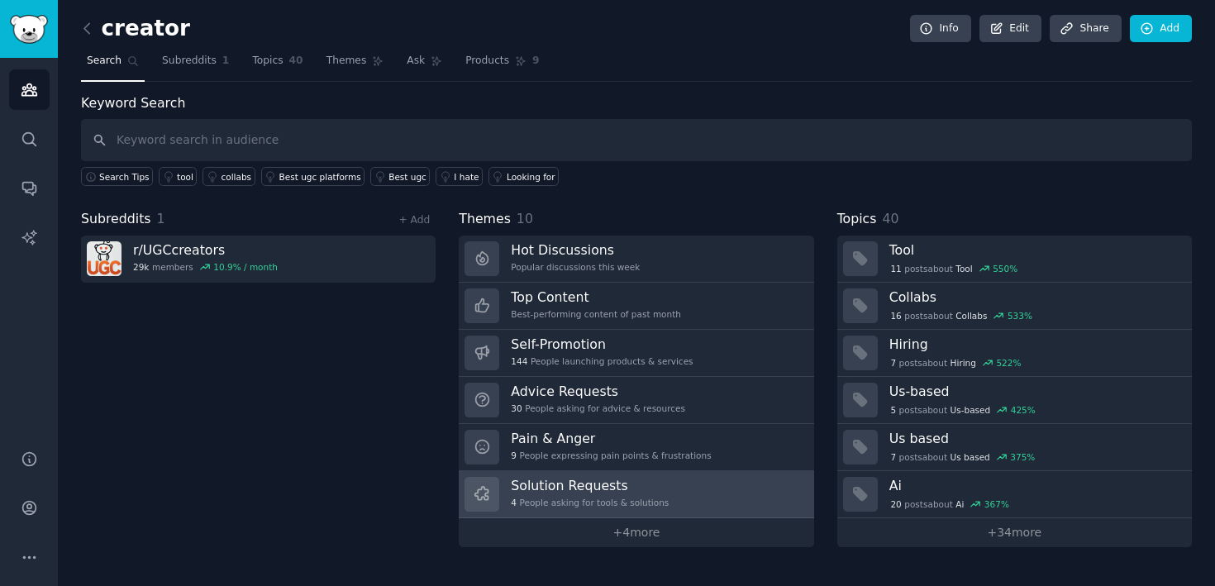
click at [632, 508] on div "Solution Requests 4 People asking for tools & solutions" at bounding box center [590, 494] width 158 height 35
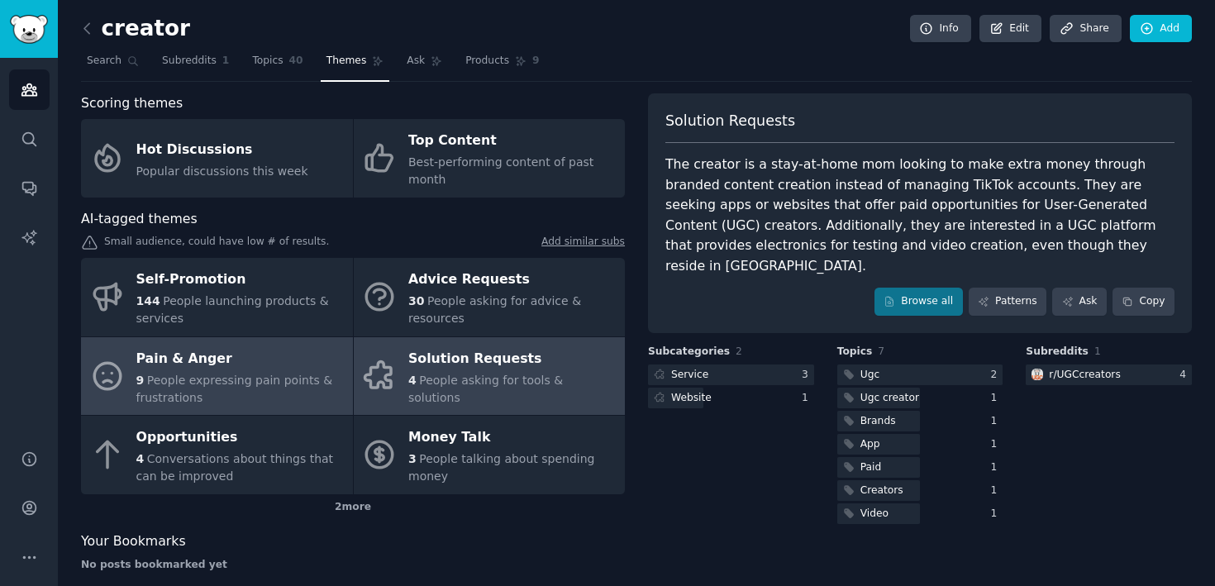
click at [287, 403] on div "9 People expressing pain points & frustrations" at bounding box center [240, 389] width 208 height 35
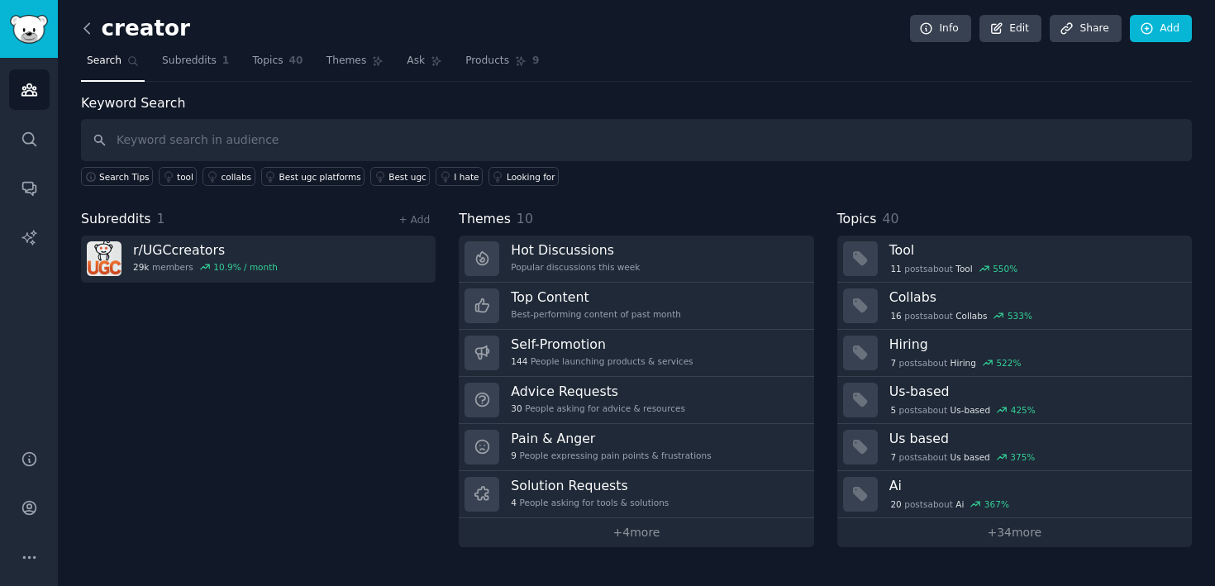
click at [93, 27] on icon at bounding box center [87, 28] width 17 height 17
